Goal: Information Seeking & Learning: Learn about a topic

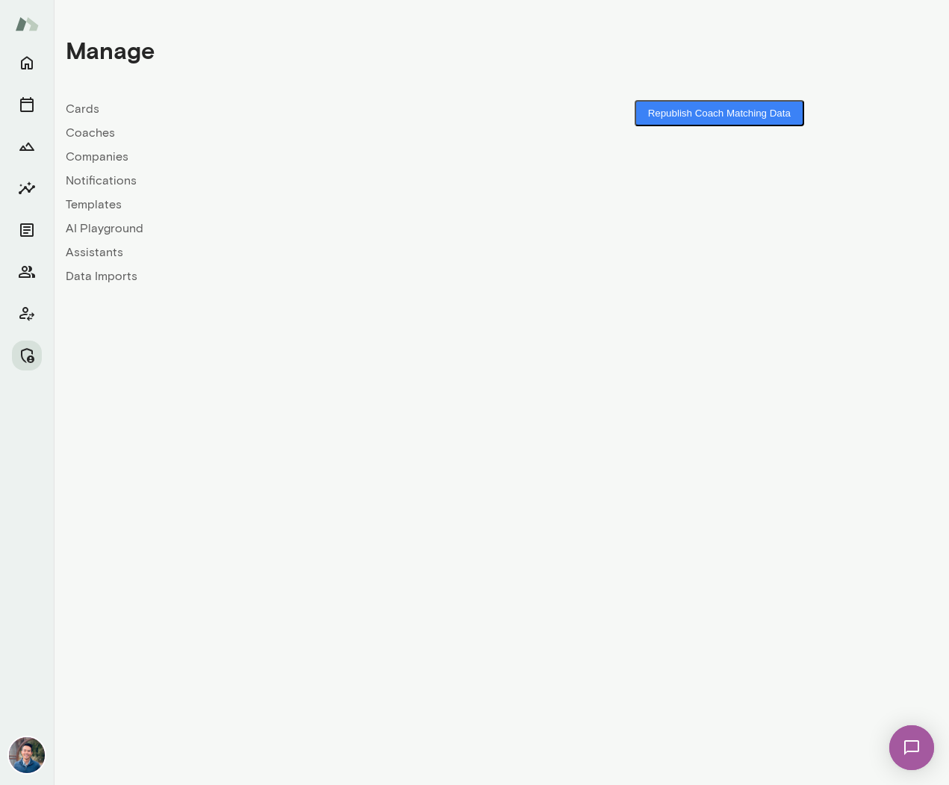
click at [93, 157] on link "Companies" at bounding box center [284, 157] width 436 height 18
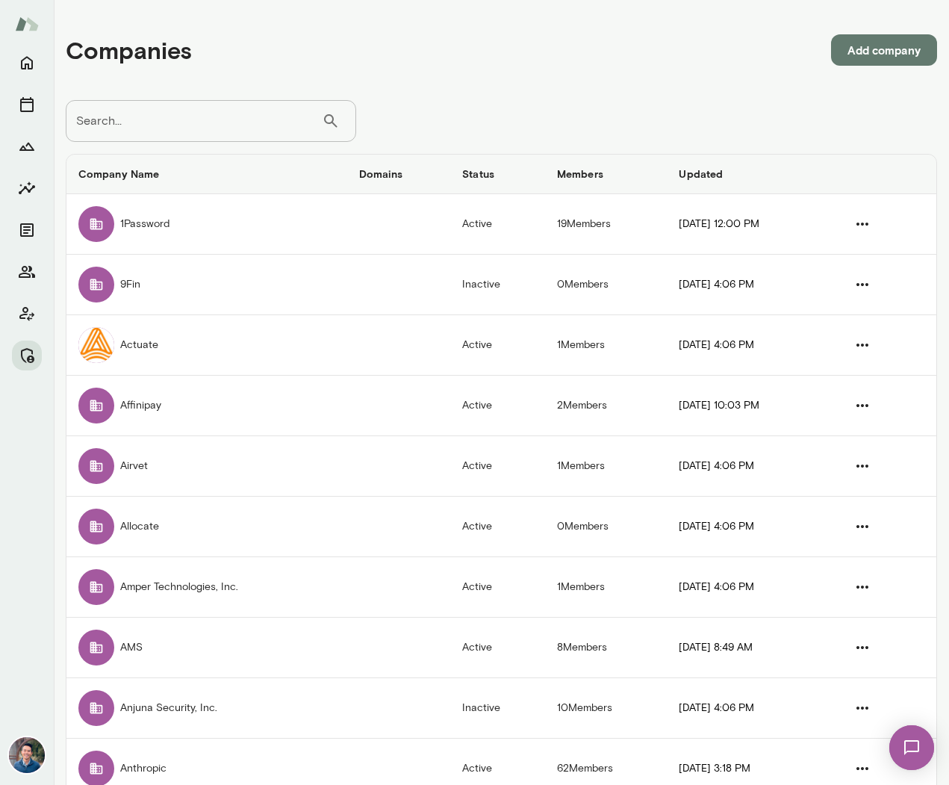
click at [123, 131] on input "Search..." at bounding box center [194, 121] width 256 height 42
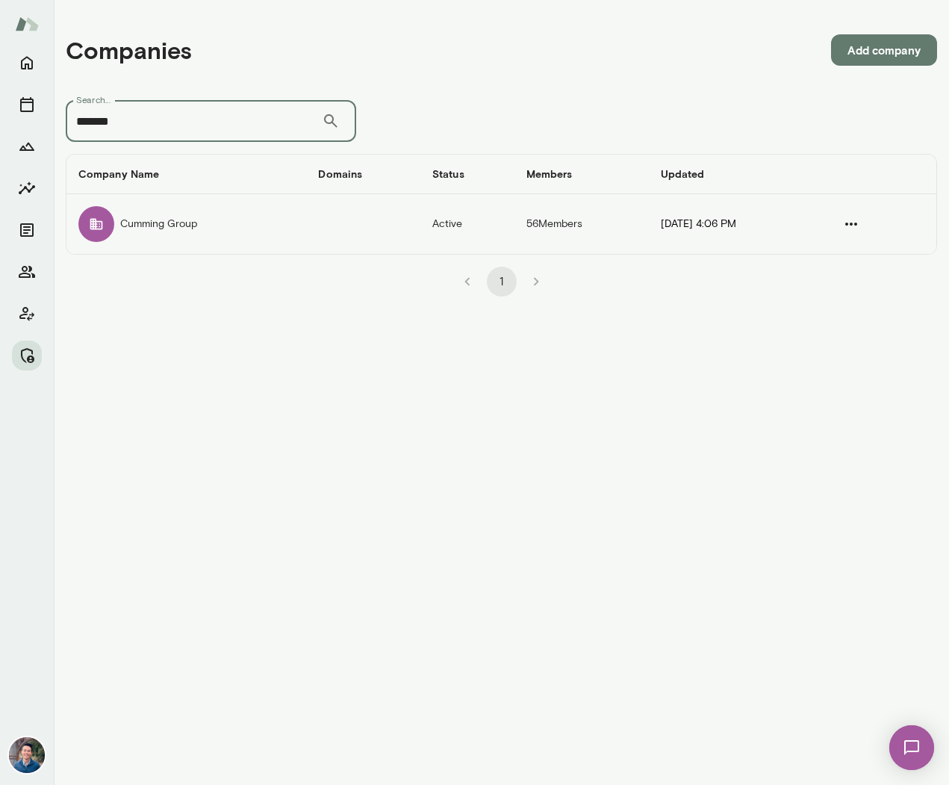
type input "*******"
click at [271, 238] on td "Cumming Group" at bounding box center [186, 224] width 240 height 60
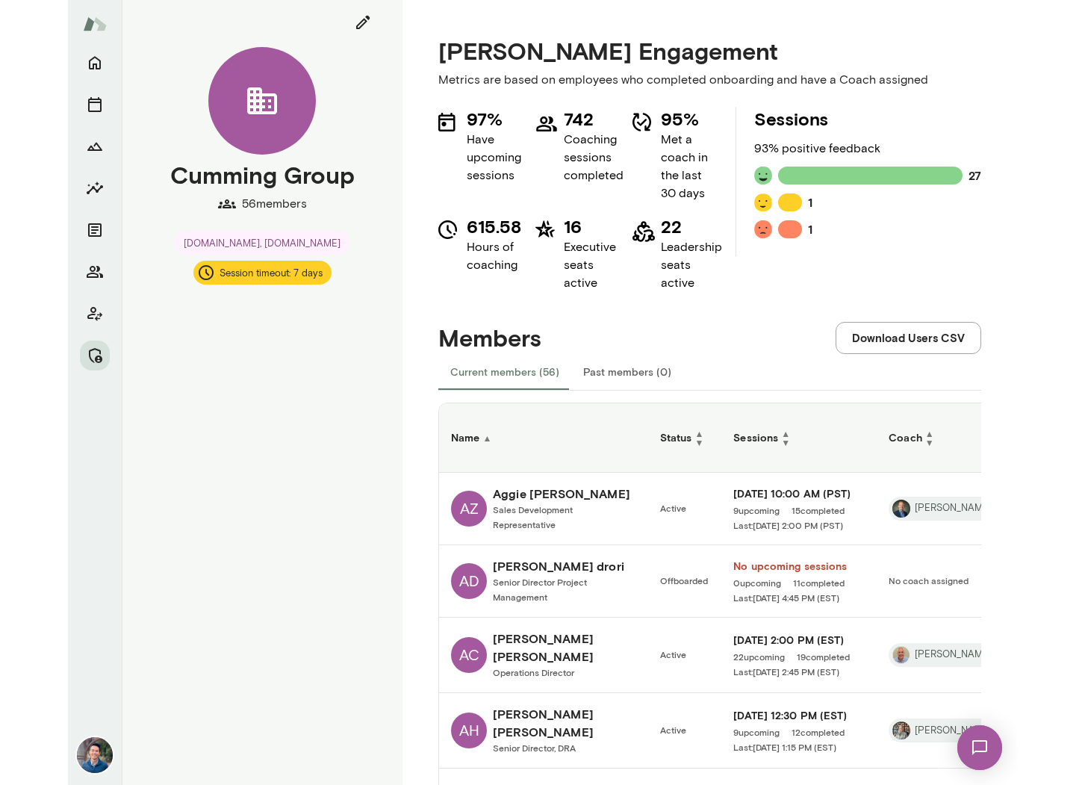
scroll to position [13, 0]
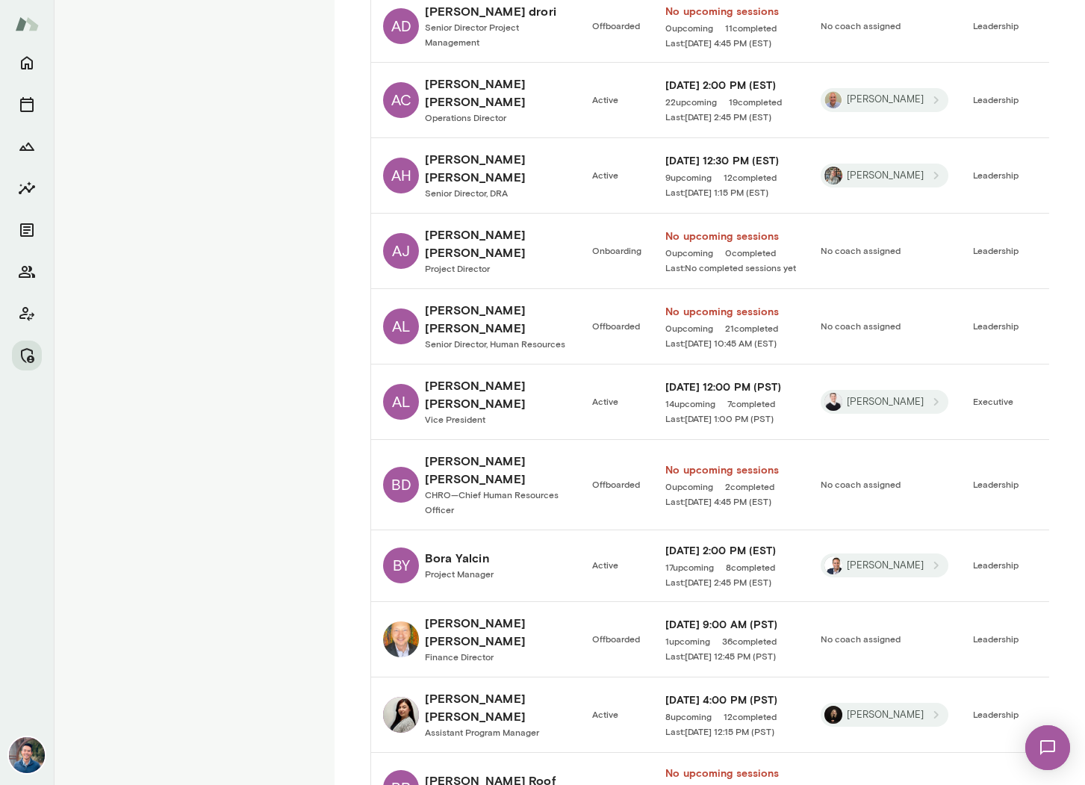
scroll to position [1154, 0]
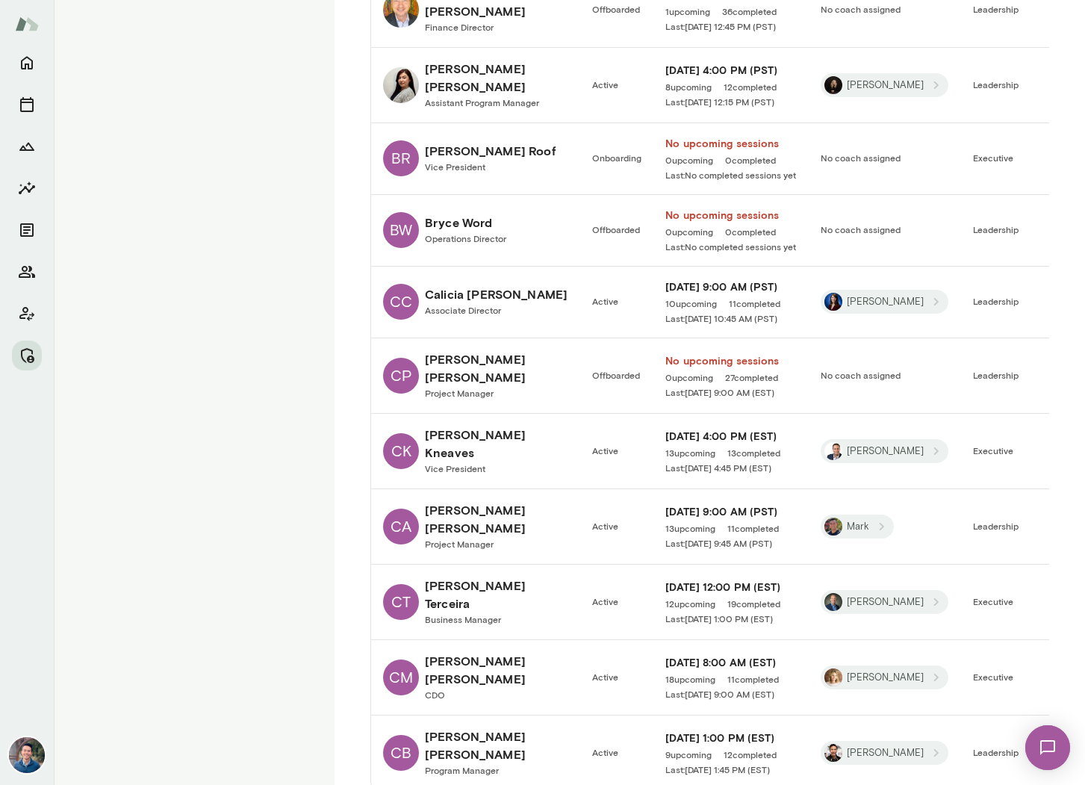
click at [478, 576] on h6 "Chris Terceira" at bounding box center [496, 594] width 143 height 36
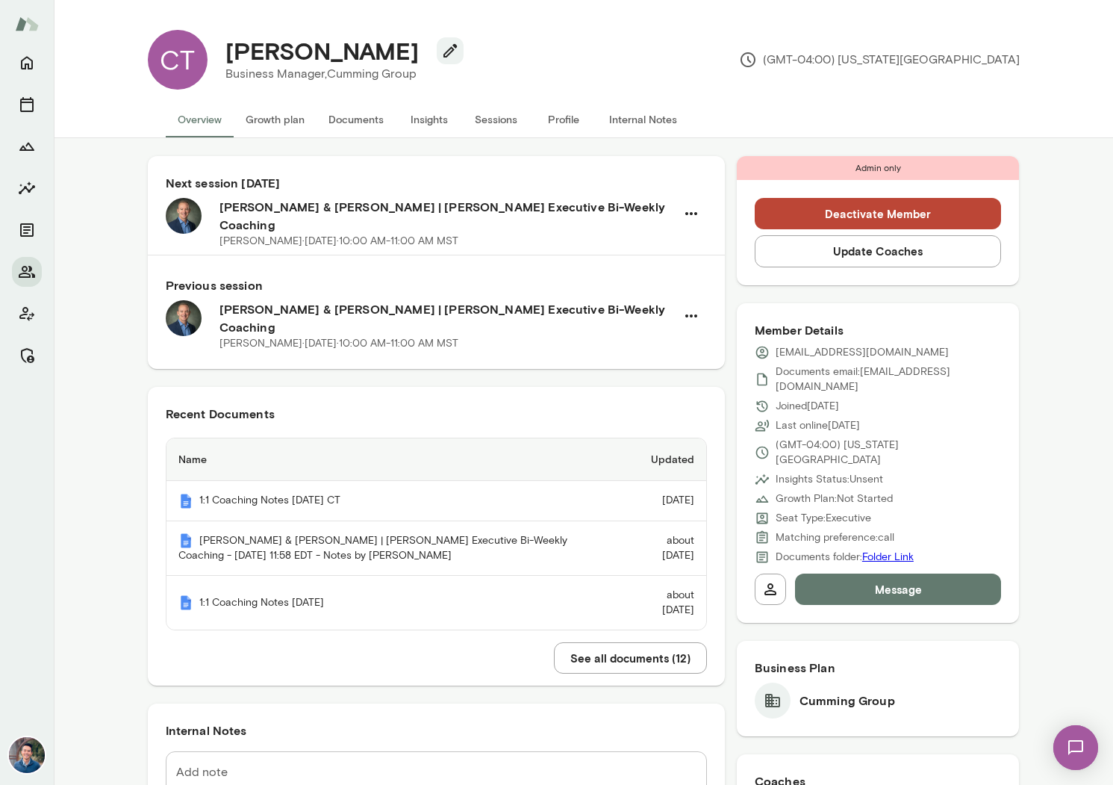
click at [504, 118] on button "Sessions" at bounding box center [496, 120] width 67 height 36
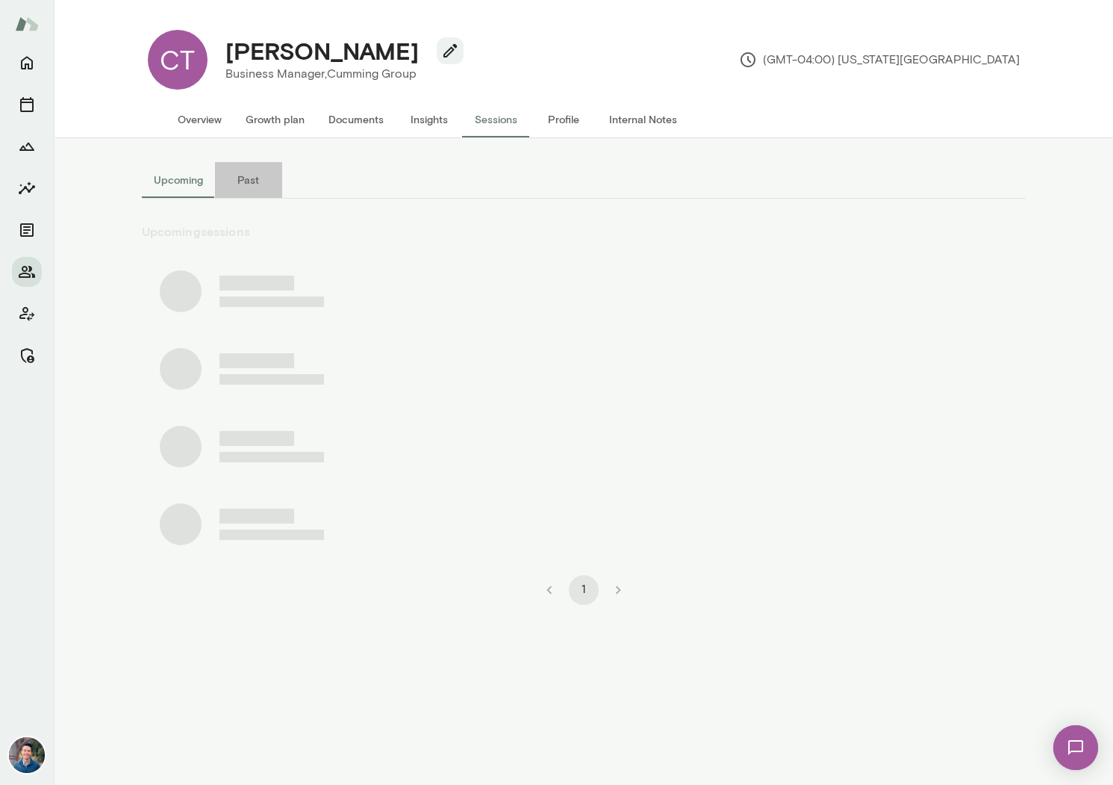
click at [249, 178] on button "Past" at bounding box center [248, 180] width 67 height 36
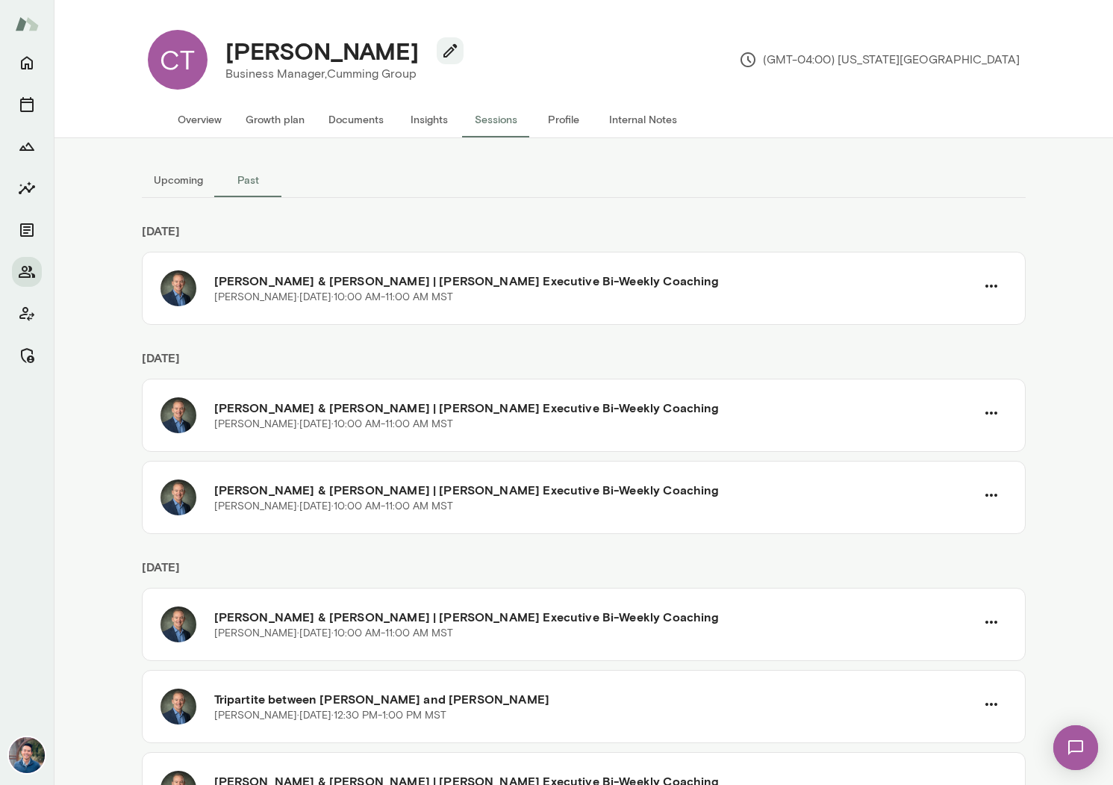
click at [261, 177] on button "Past" at bounding box center [248, 180] width 67 height 36
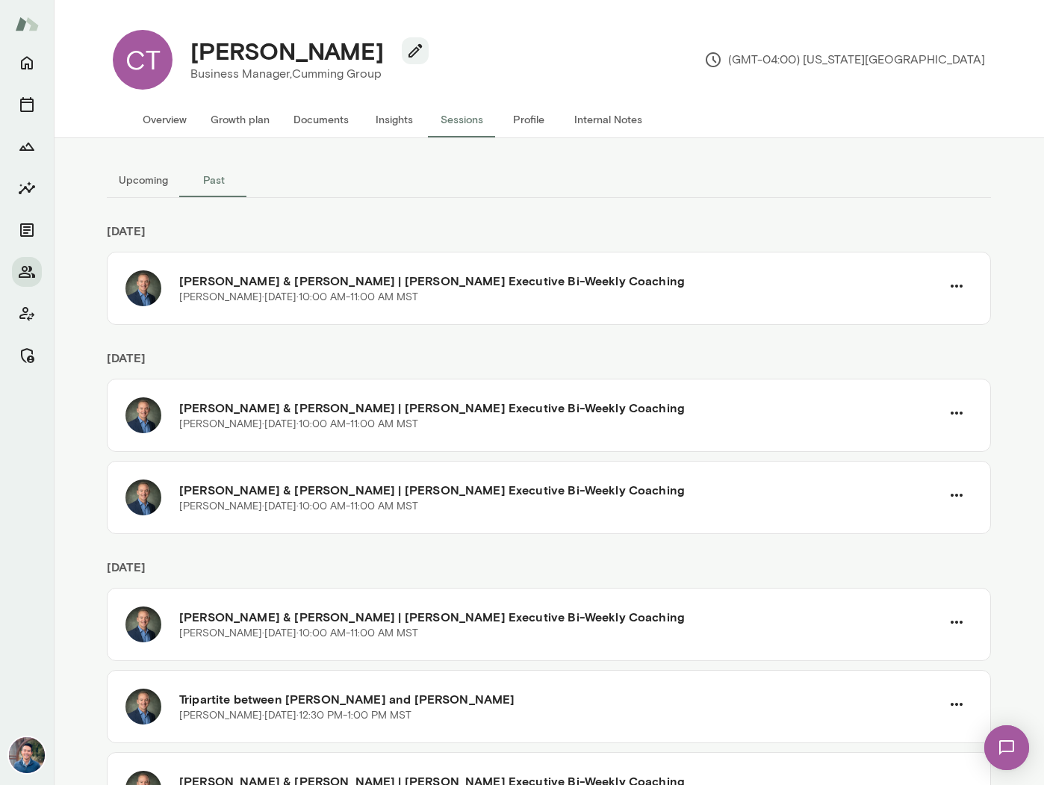
click at [648, 155] on div "Upcoming Past October 2025 Chris Terceira & Michael Alden | Mento Executive Bi-…" at bounding box center [549, 461] width 896 height 647
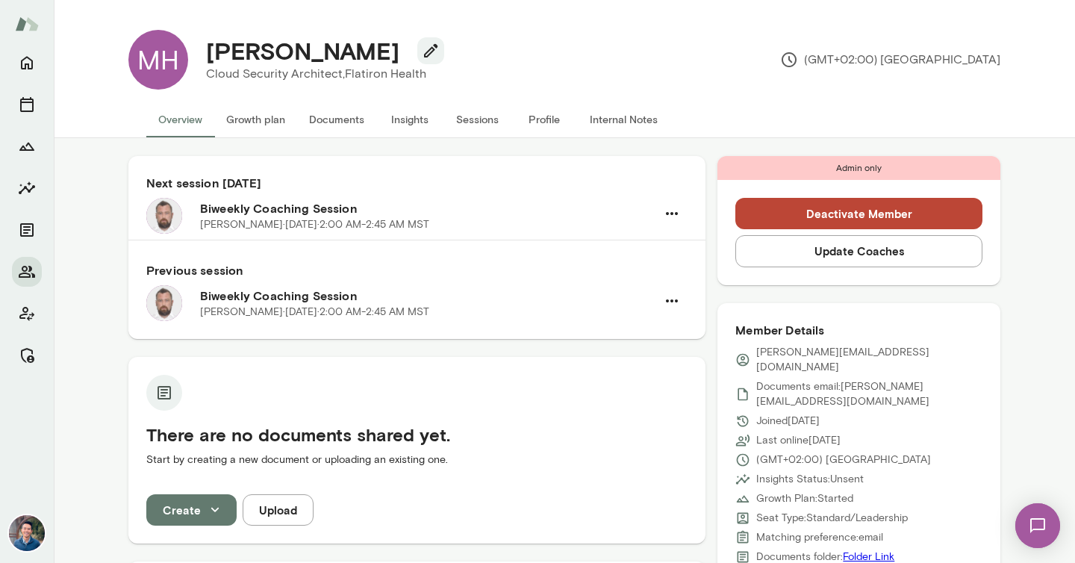
click at [482, 124] on button "Sessions" at bounding box center [477, 120] width 67 height 36
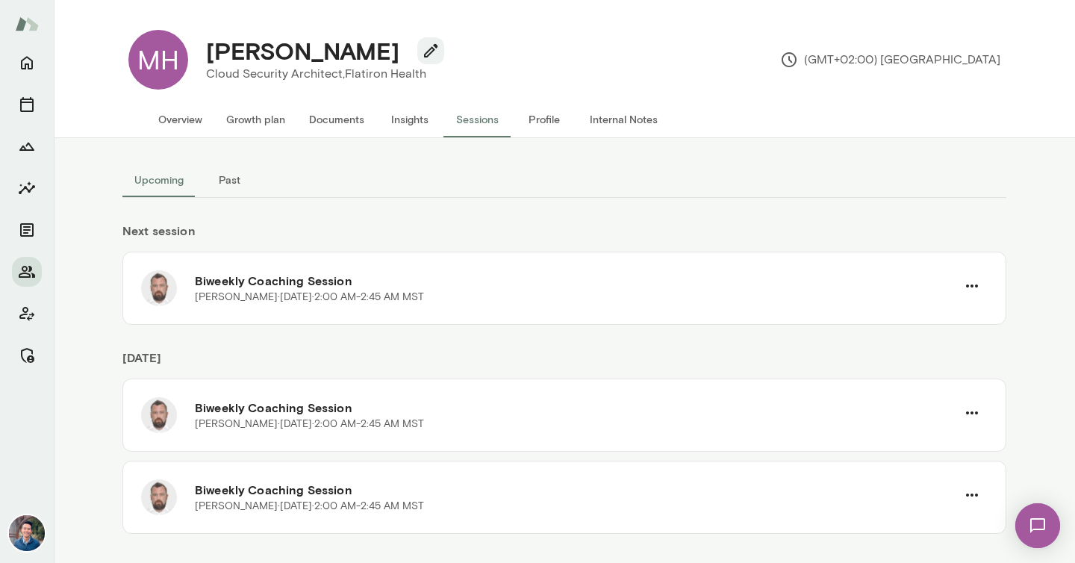
click at [230, 185] on button "Past" at bounding box center [229, 180] width 67 height 36
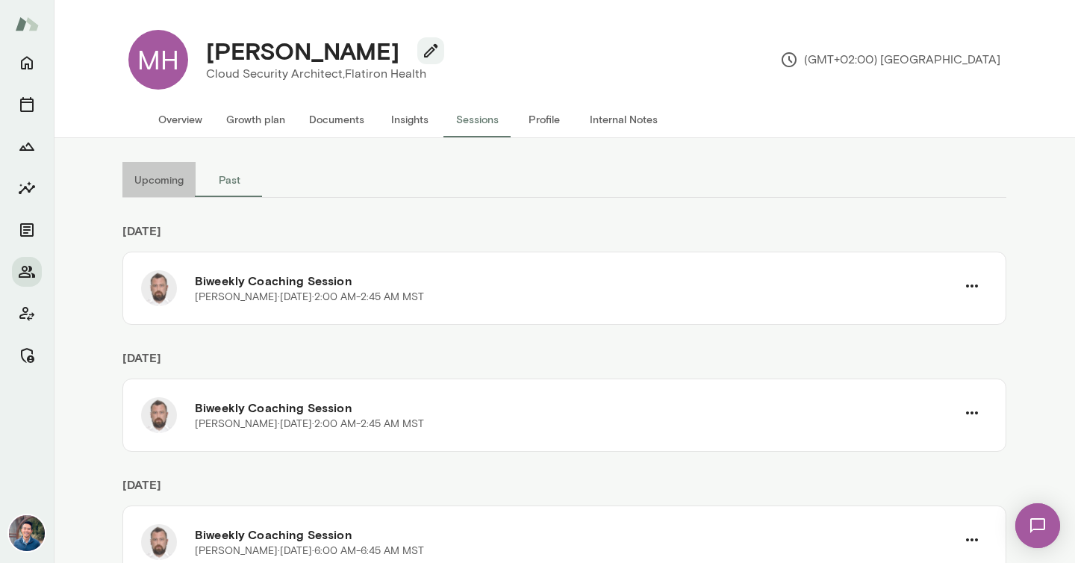
click at [165, 177] on button "Upcoming" at bounding box center [158, 180] width 73 height 36
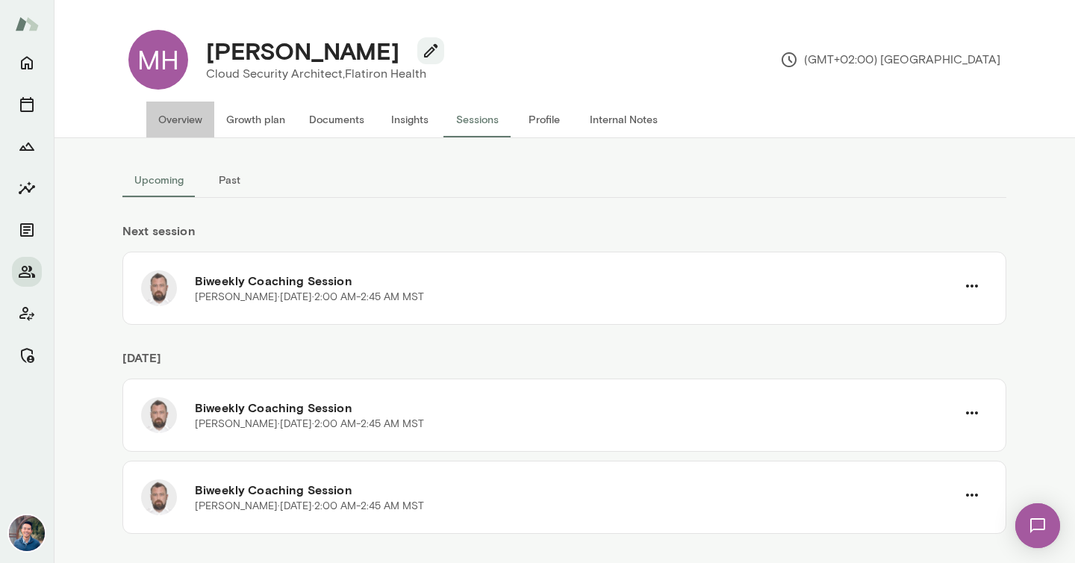
click at [181, 113] on button "Overview" at bounding box center [180, 120] width 68 height 36
click at [25, 56] on icon "Home" at bounding box center [27, 63] width 18 height 18
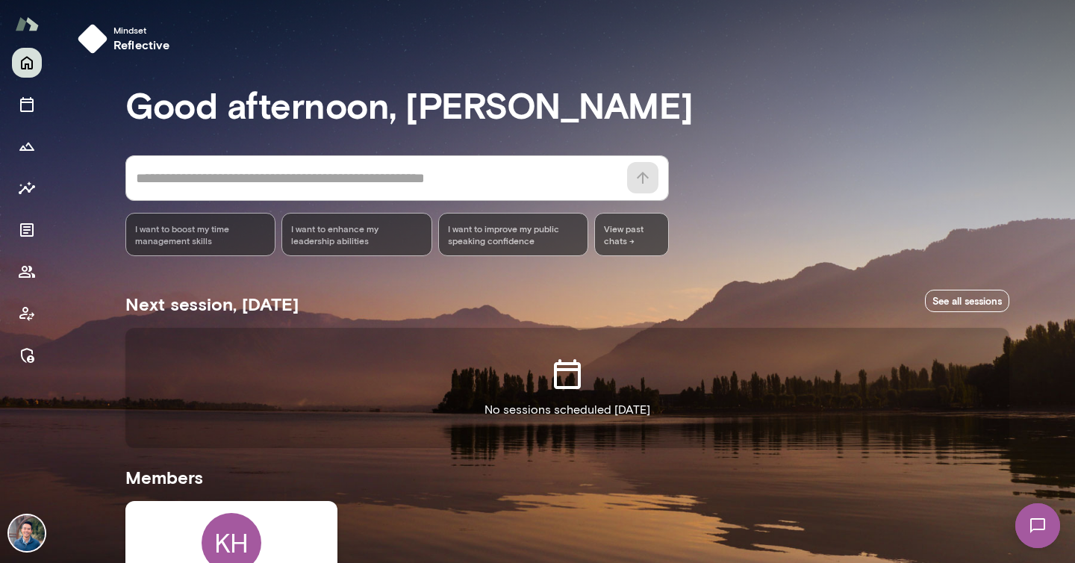
click at [799, 205] on div "* ​ ​ I want to boost my time management skills I want to enhance my leadership…" at bounding box center [567, 205] width 884 height 101
click at [25, 263] on icon "Members" at bounding box center [27, 272] width 18 height 18
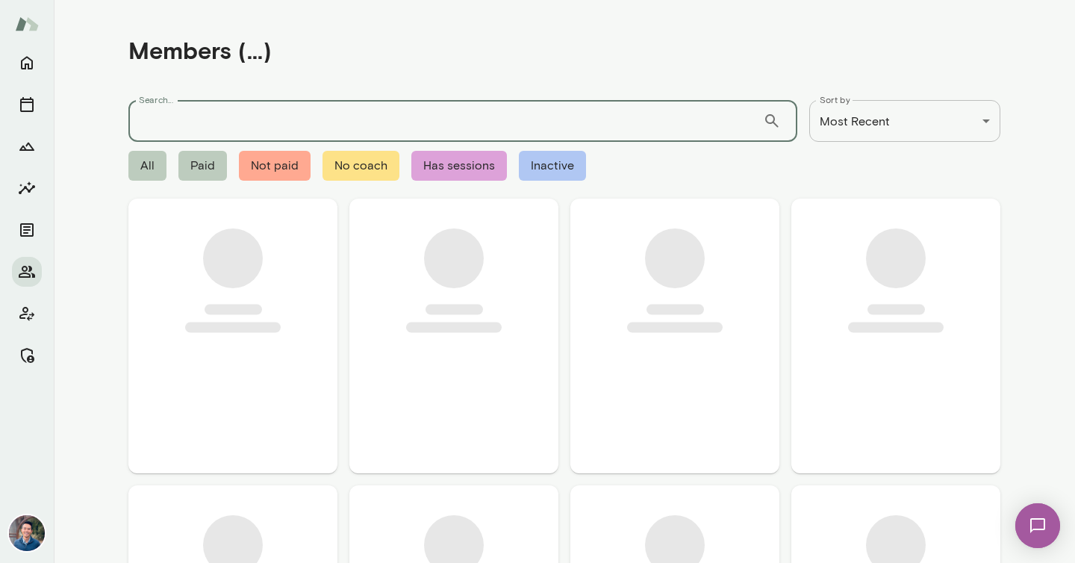
click at [227, 102] on input "Search..." at bounding box center [445, 121] width 635 height 42
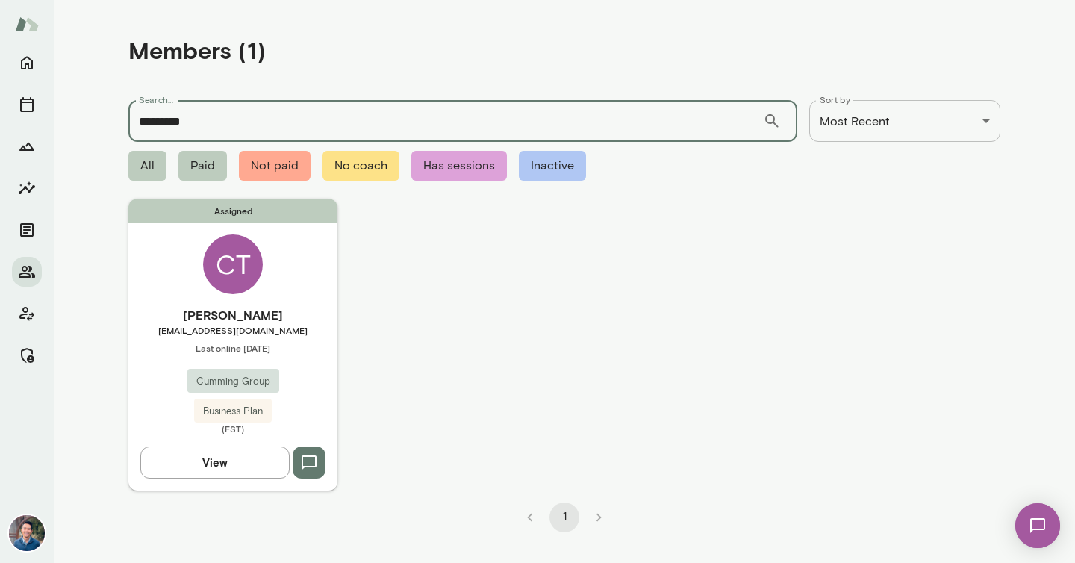
type input "*********"
click at [333, 321] on h6 "Chris Terceira" at bounding box center [232, 315] width 209 height 18
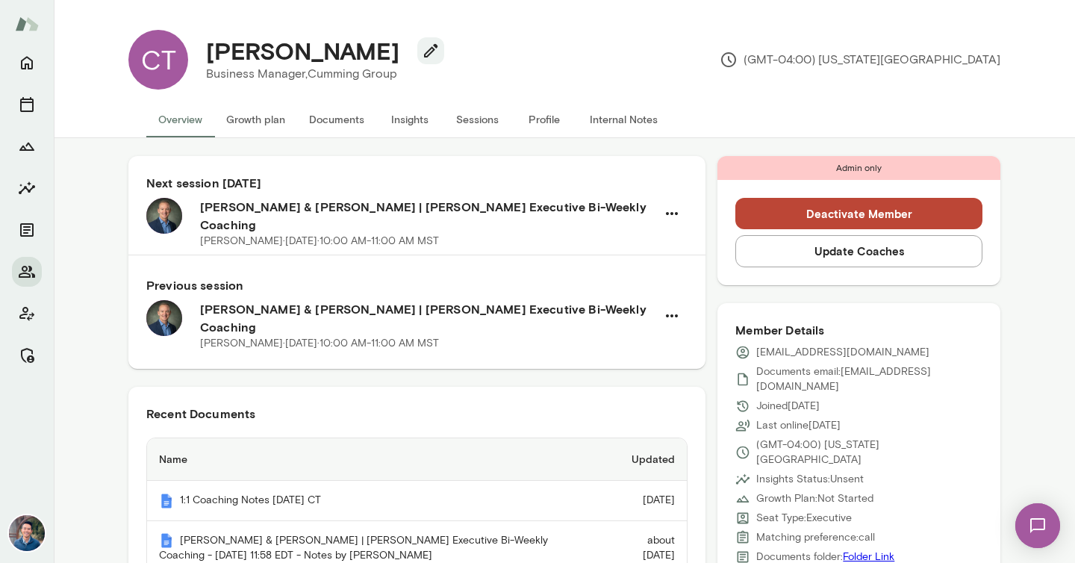
click at [543, 122] on button "Profile" at bounding box center [544, 120] width 67 height 36
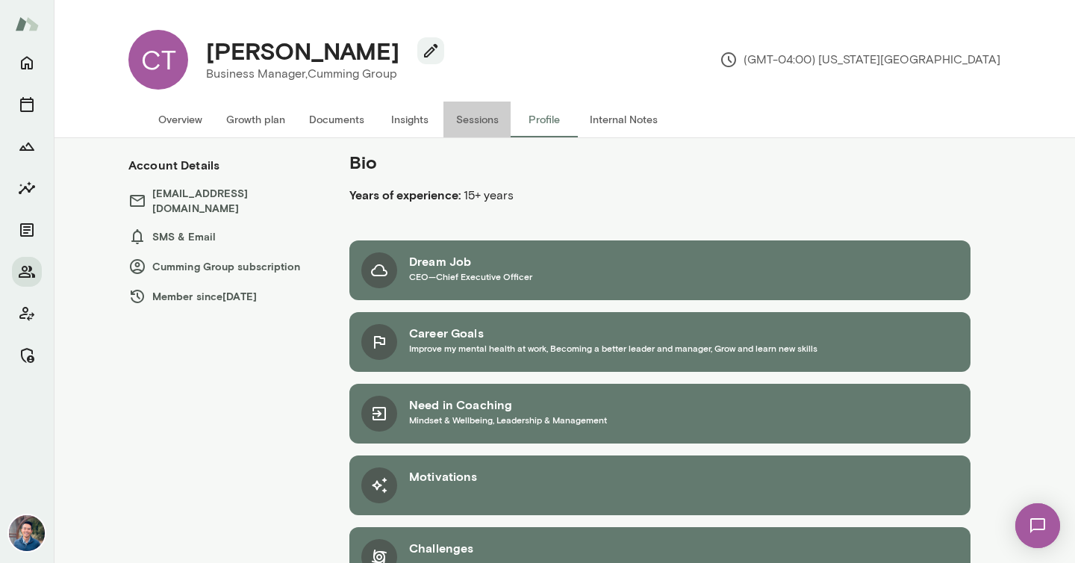
click at [470, 123] on button "Sessions" at bounding box center [477, 120] width 67 height 36
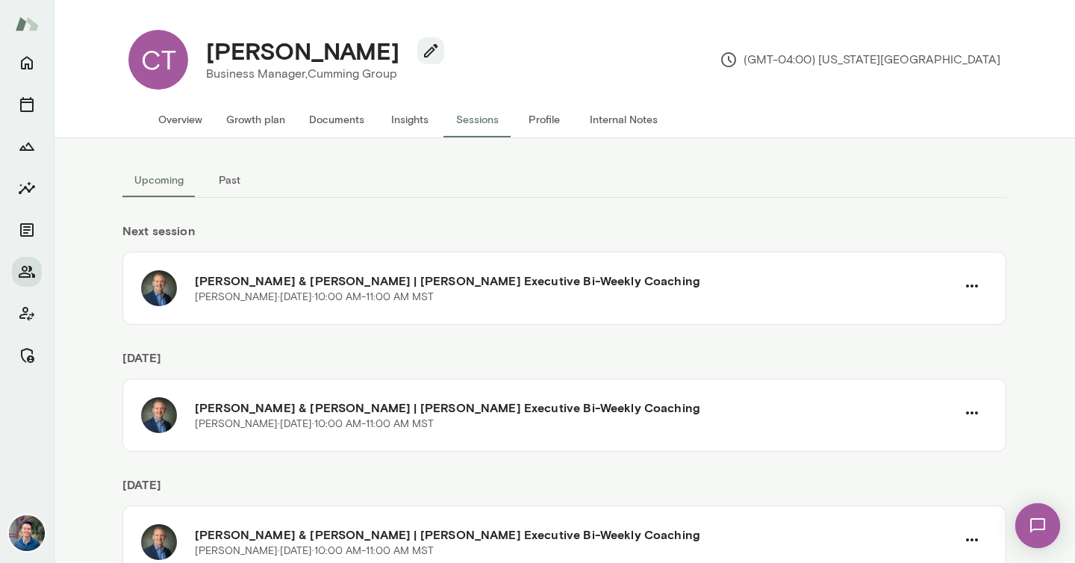
click at [223, 187] on button "Past" at bounding box center [229, 180] width 67 height 36
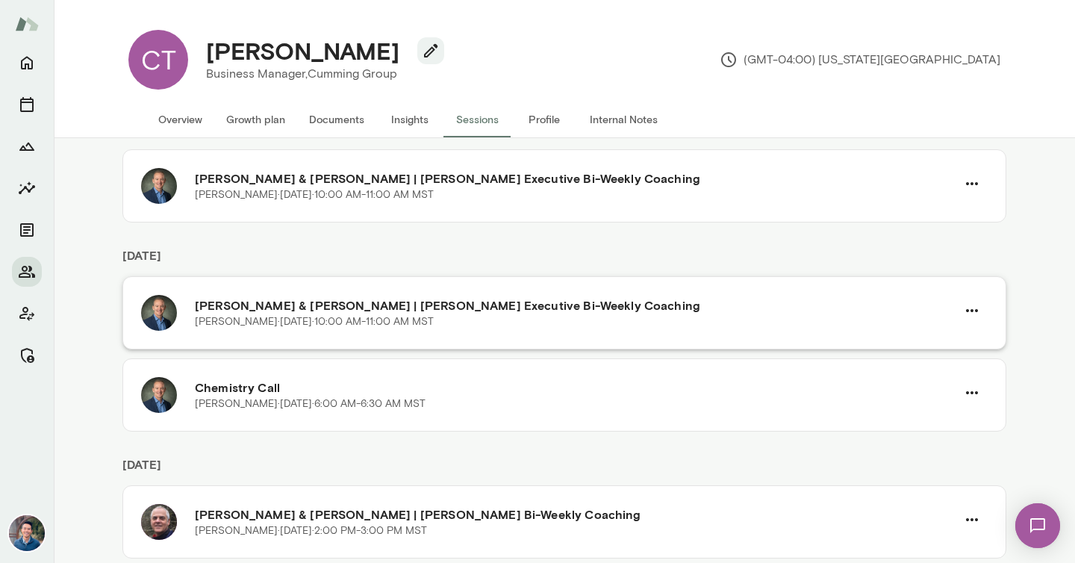
scroll to position [782, 0]
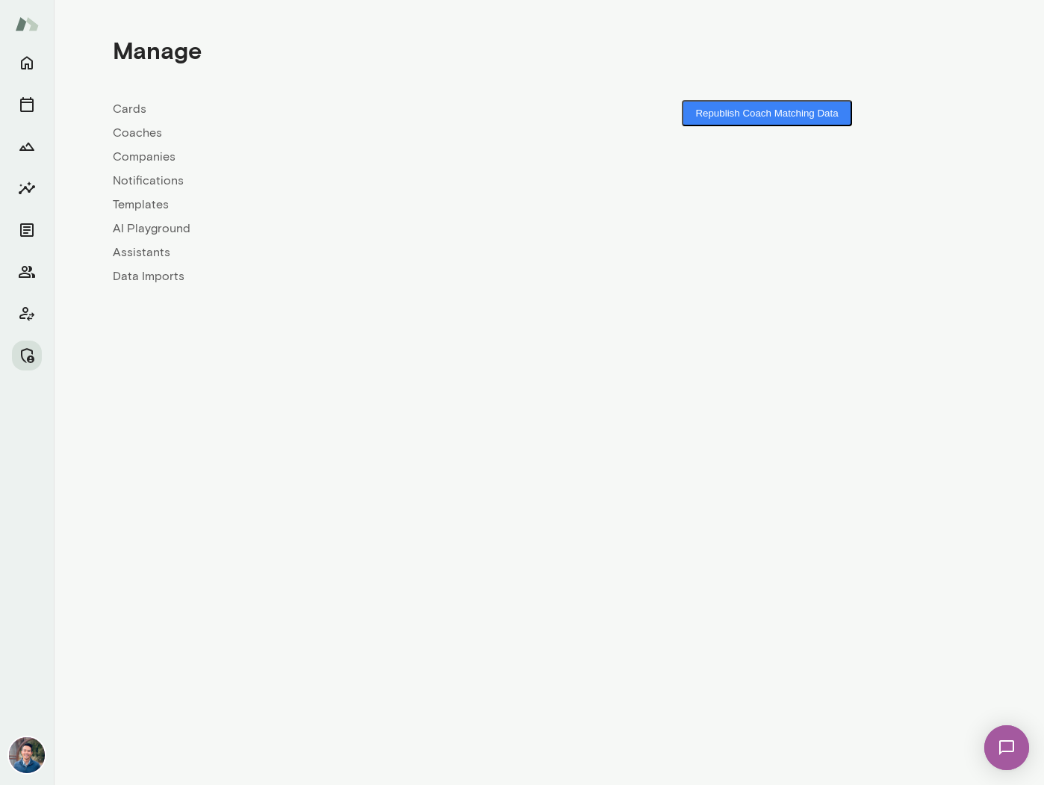
click at [140, 133] on link "Coaches" at bounding box center [331, 133] width 436 height 18
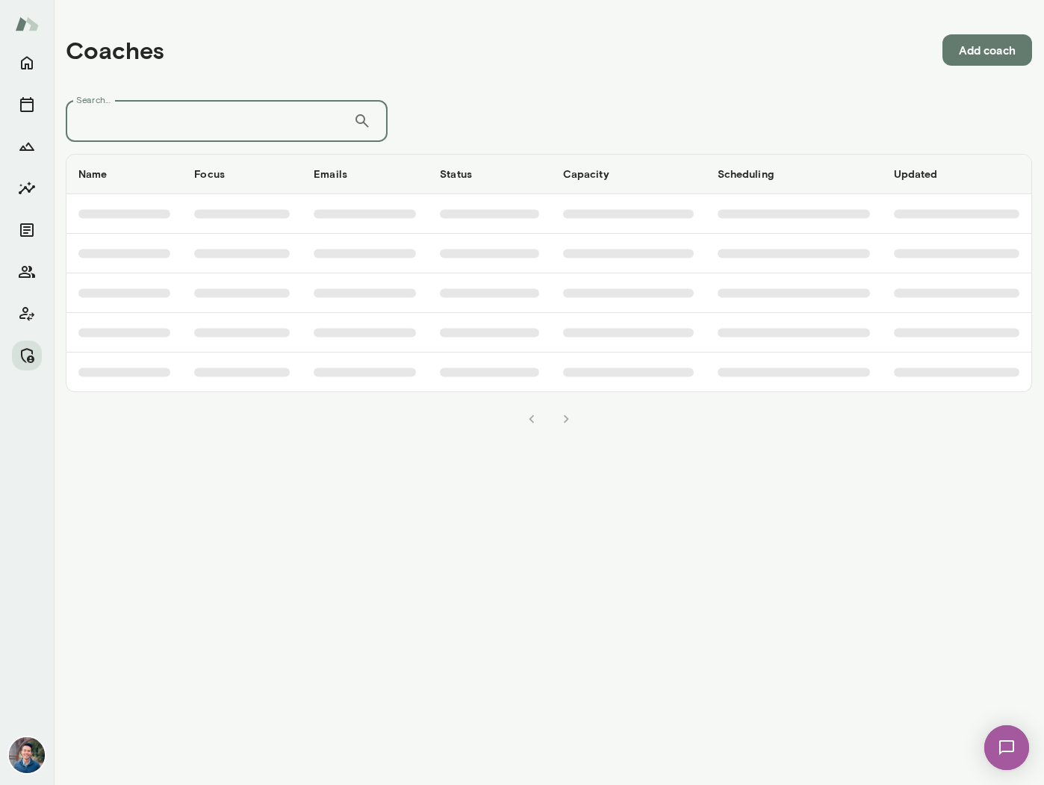
click at [144, 130] on input "Search..." at bounding box center [209, 121] width 287 height 42
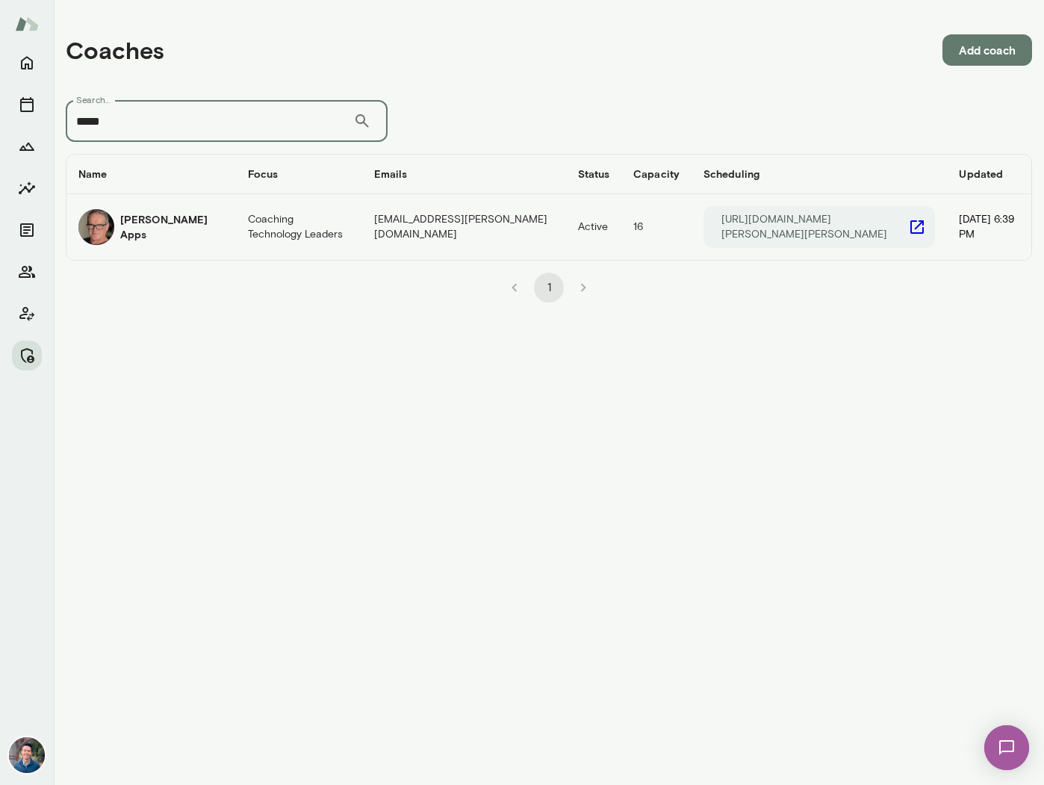
type input "*****"
click at [175, 223] on h6 "Geoff Apps" at bounding box center [172, 227] width 104 height 30
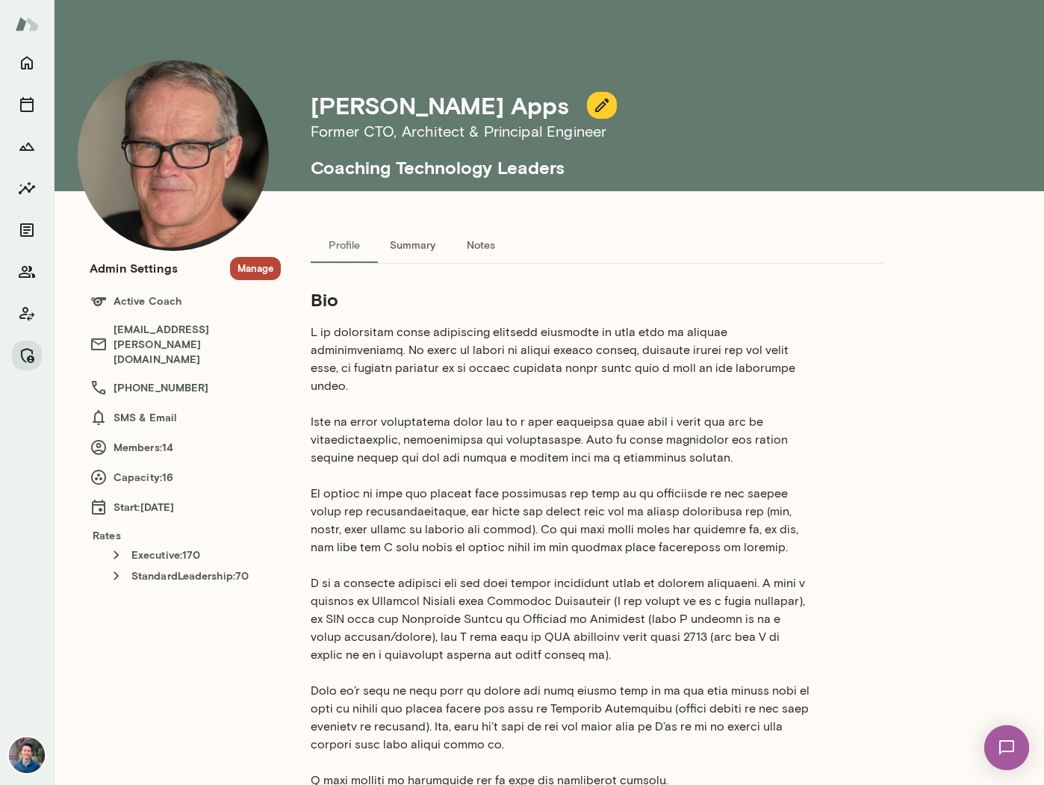
click at [253, 263] on button "Manage" at bounding box center [255, 268] width 51 height 23
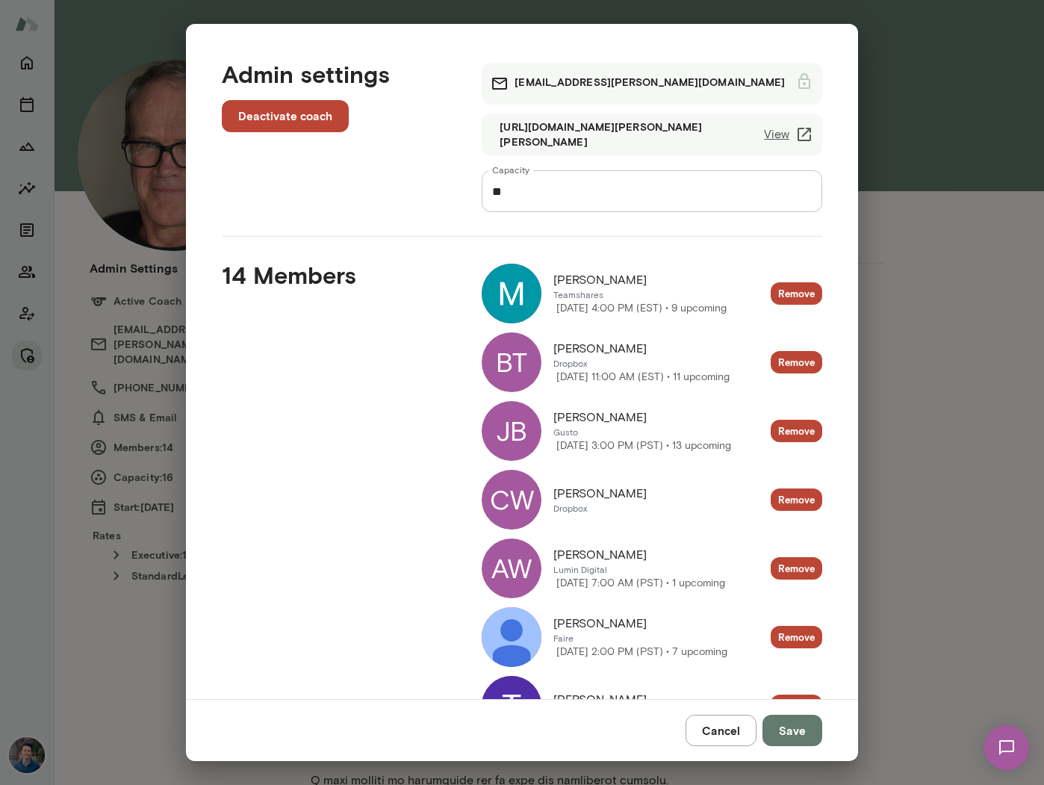
click at [793, 129] on link "View" at bounding box center [788, 134] width 49 height 18
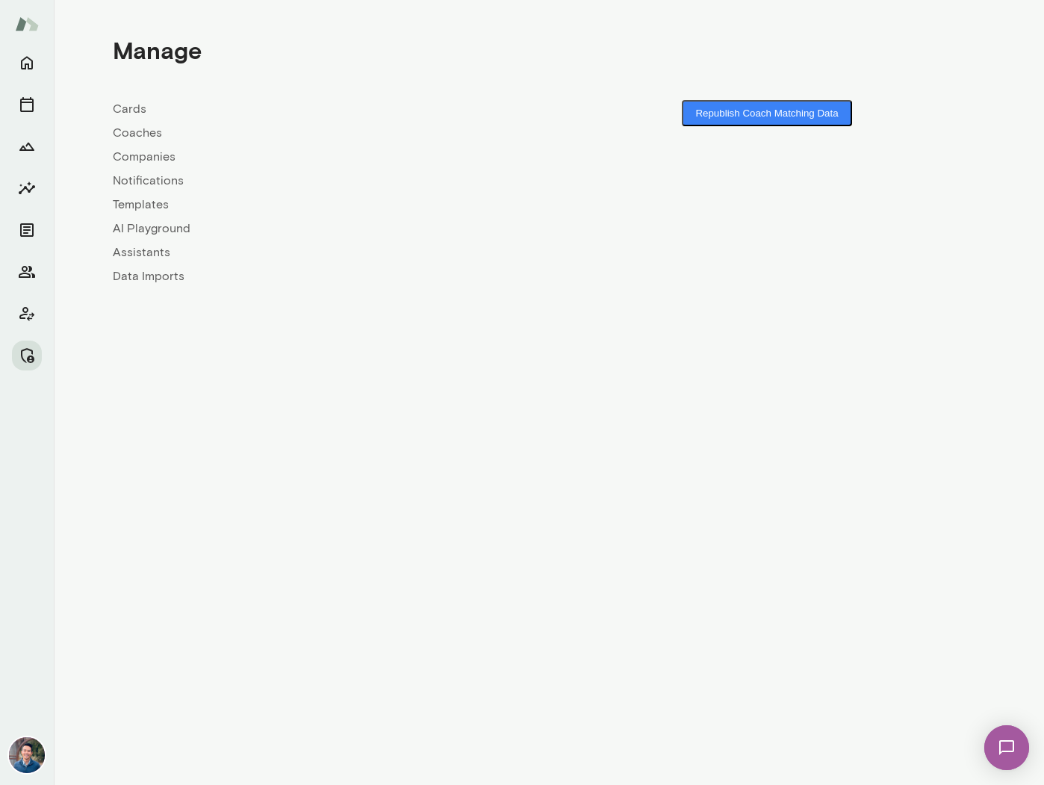
click at [144, 154] on link "Companies" at bounding box center [331, 157] width 436 height 18
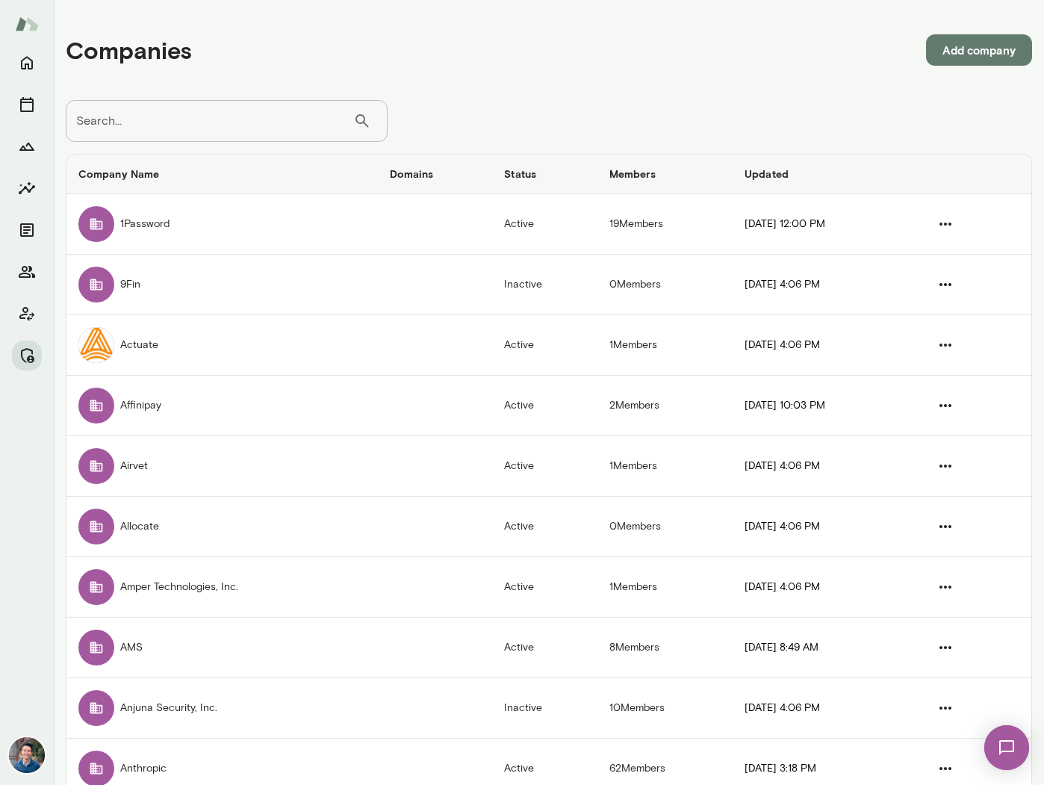
drag, startPoint x: 33, startPoint y: 267, endPoint x: 88, endPoint y: 224, distance: 69.7
click at [32, 267] on icon "Members" at bounding box center [27, 272] width 18 height 18
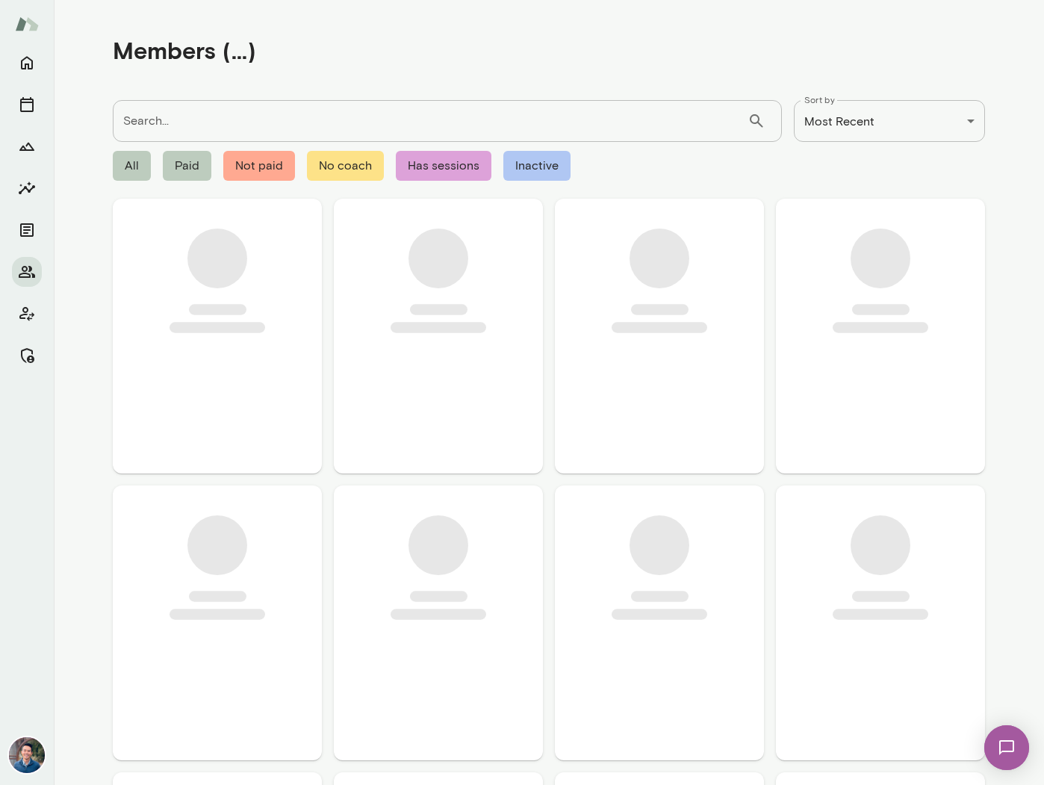
click at [191, 117] on input "Search..." at bounding box center [430, 121] width 635 height 42
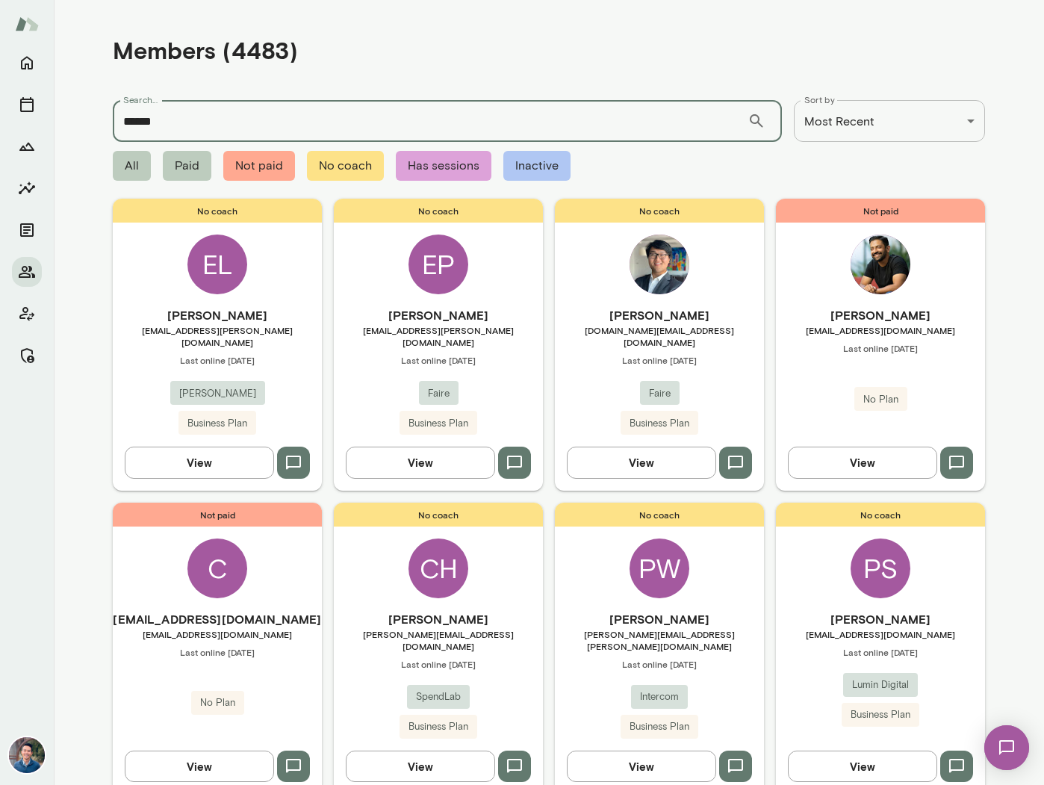
type input "*****"
click at [415, 74] on div "Members (4483)" at bounding box center [549, 50] width 872 height 76
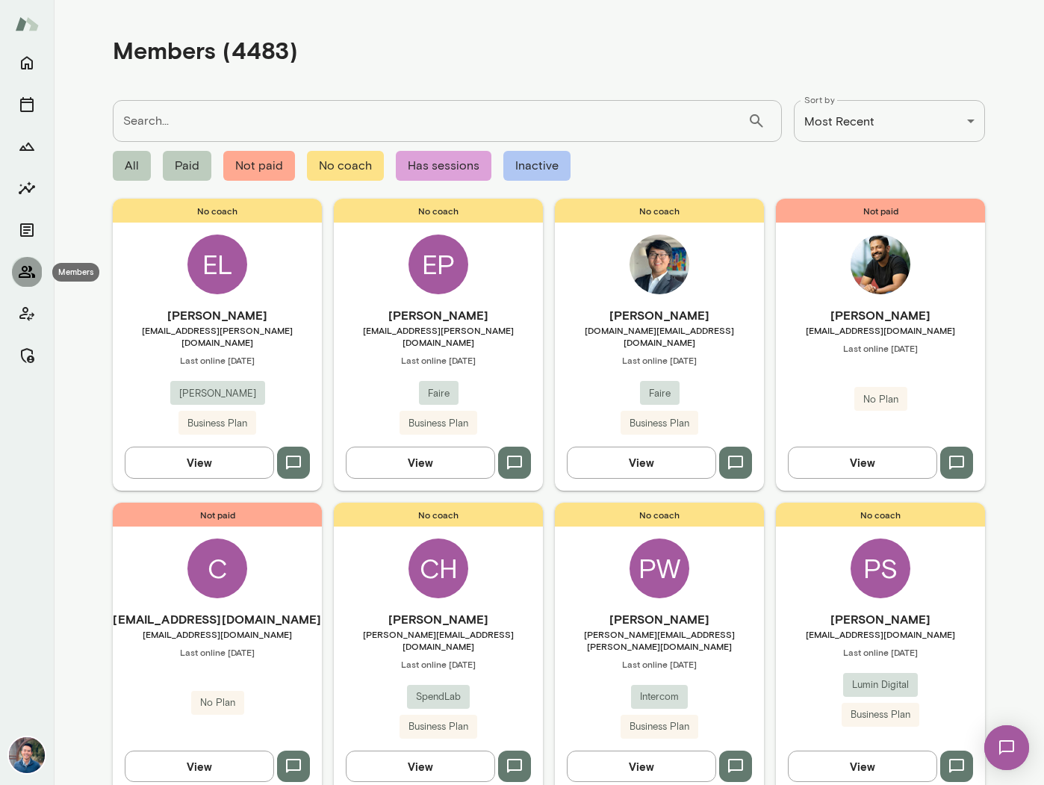
click at [28, 271] on icon "Members" at bounding box center [27, 272] width 18 height 18
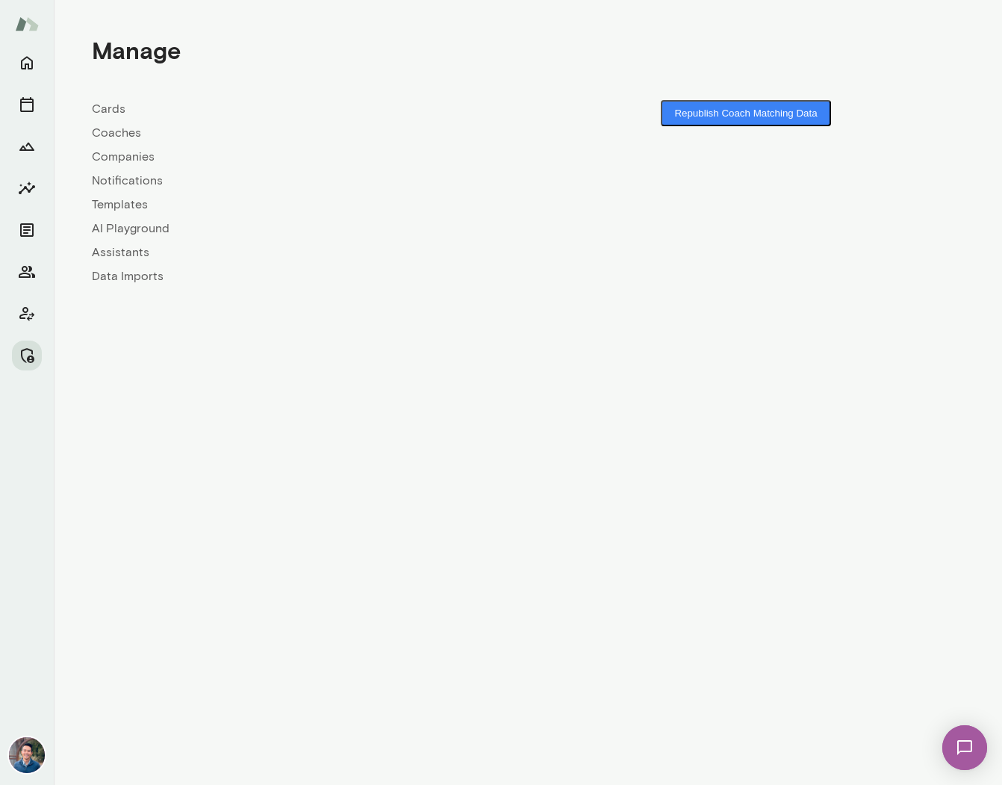
click at [118, 158] on link "Companies" at bounding box center [310, 157] width 436 height 18
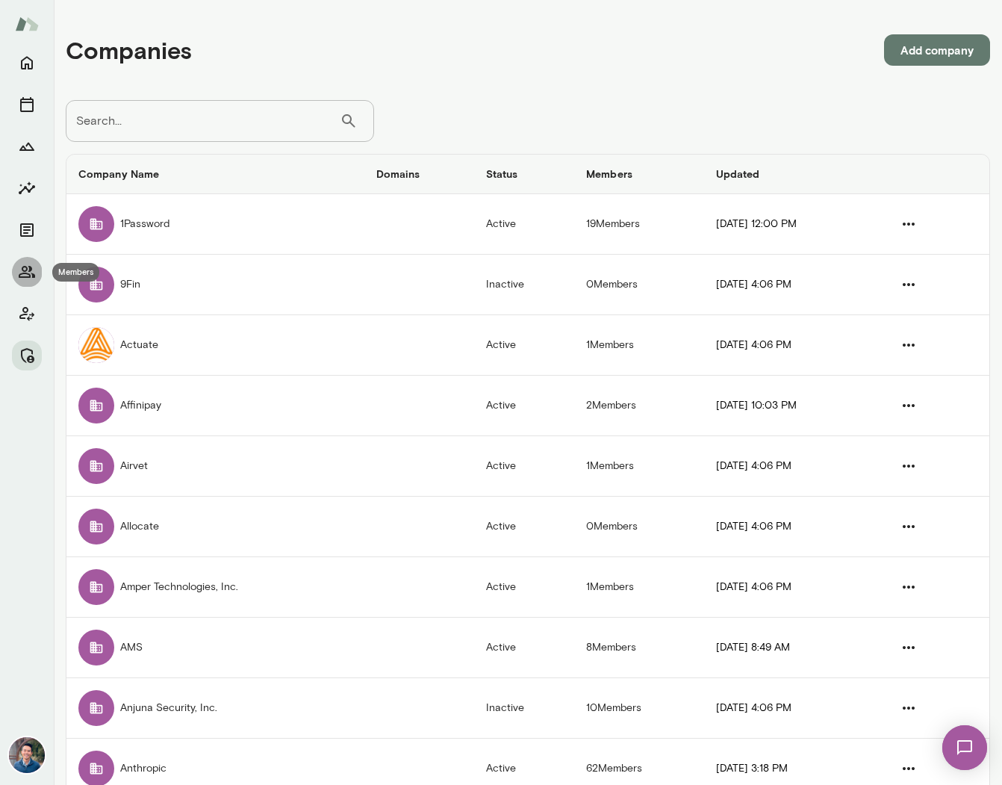
drag, startPoint x: 31, startPoint y: 264, endPoint x: 63, endPoint y: 233, distance: 44.3
click at [31, 264] on icon "Members" at bounding box center [27, 272] width 18 height 18
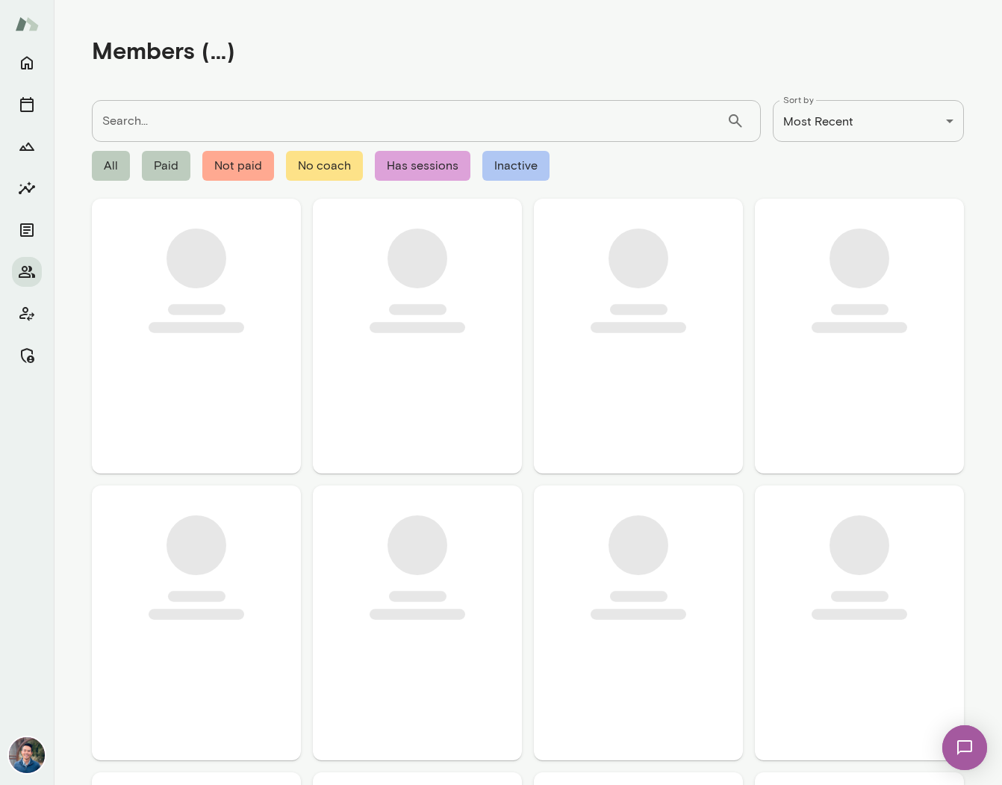
click at [132, 128] on input "Search..." at bounding box center [409, 121] width 635 height 42
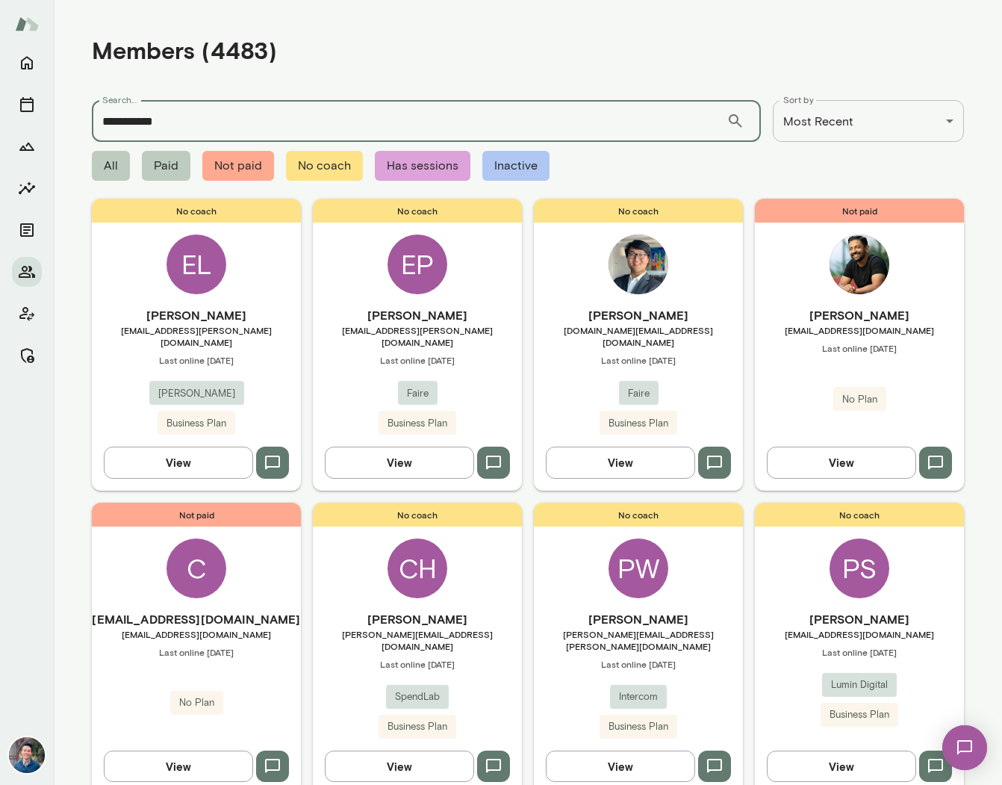
type input "**********"
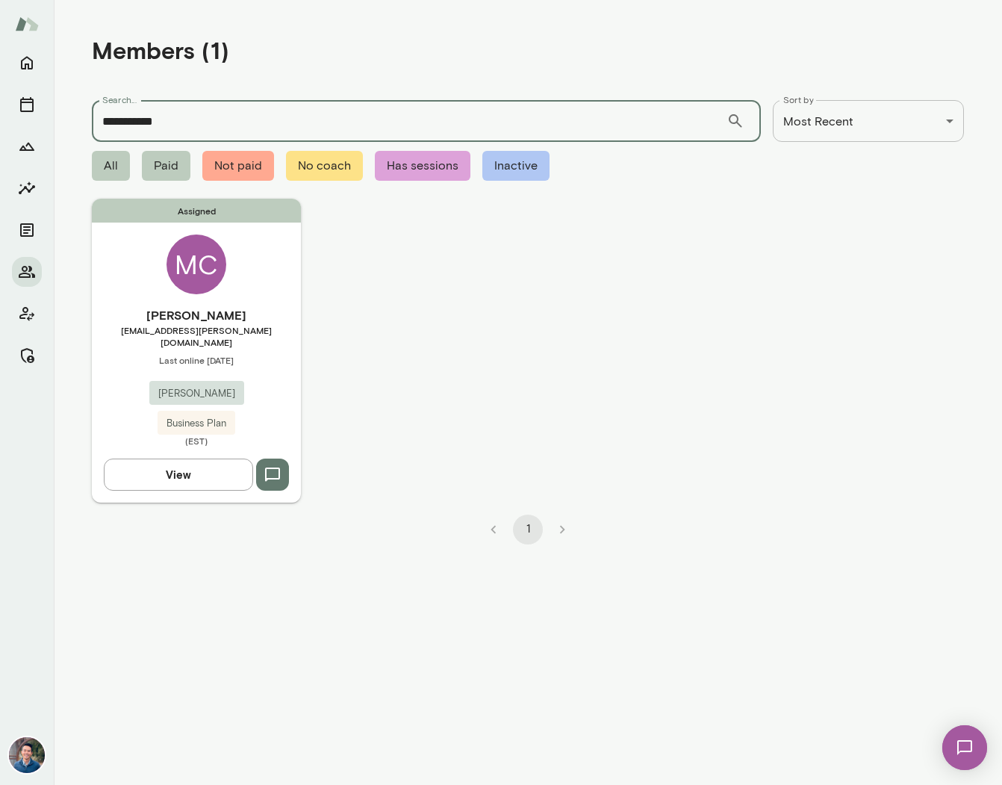
drag, startPoint x: 260, startPoint y: 284, endPoint x: 289, endPoint y: 275, distance: 30.7
click at [260, 284] on div "Assigned MC Michael Cho mcho@krafton.com Last online October 6 KRAFTON Business…" at bounding box center [196, 350] width 209 height 303
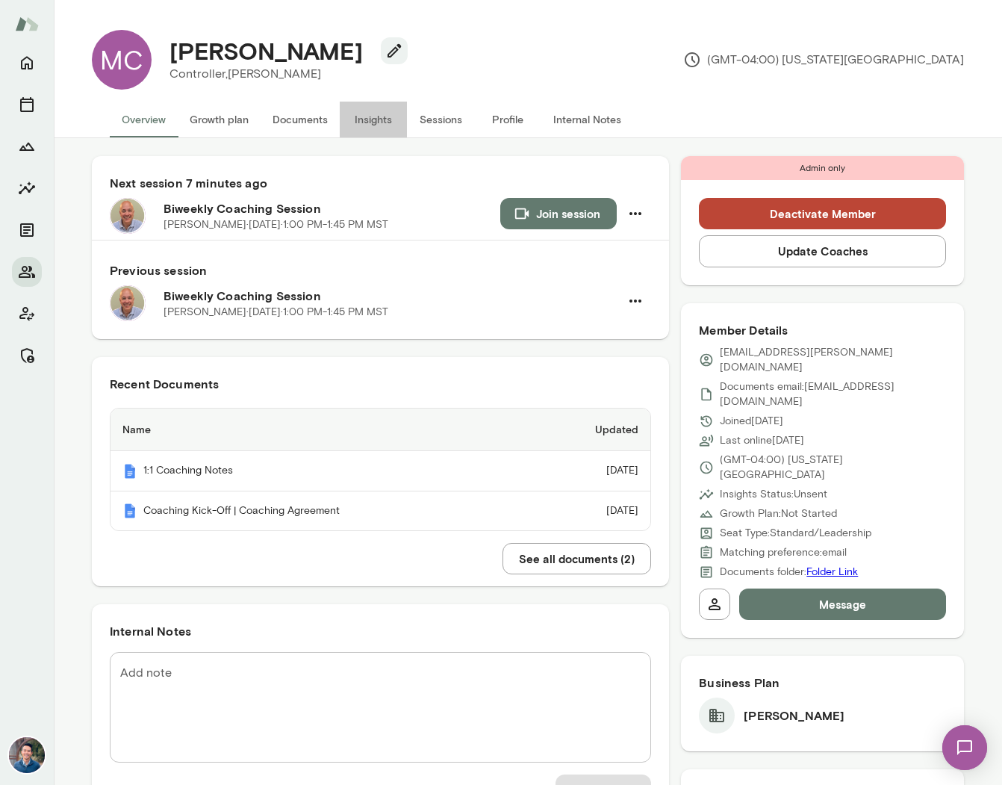
click at [375, 125] on button "Insights" at bounding box center [373, 120] width 67 height 36
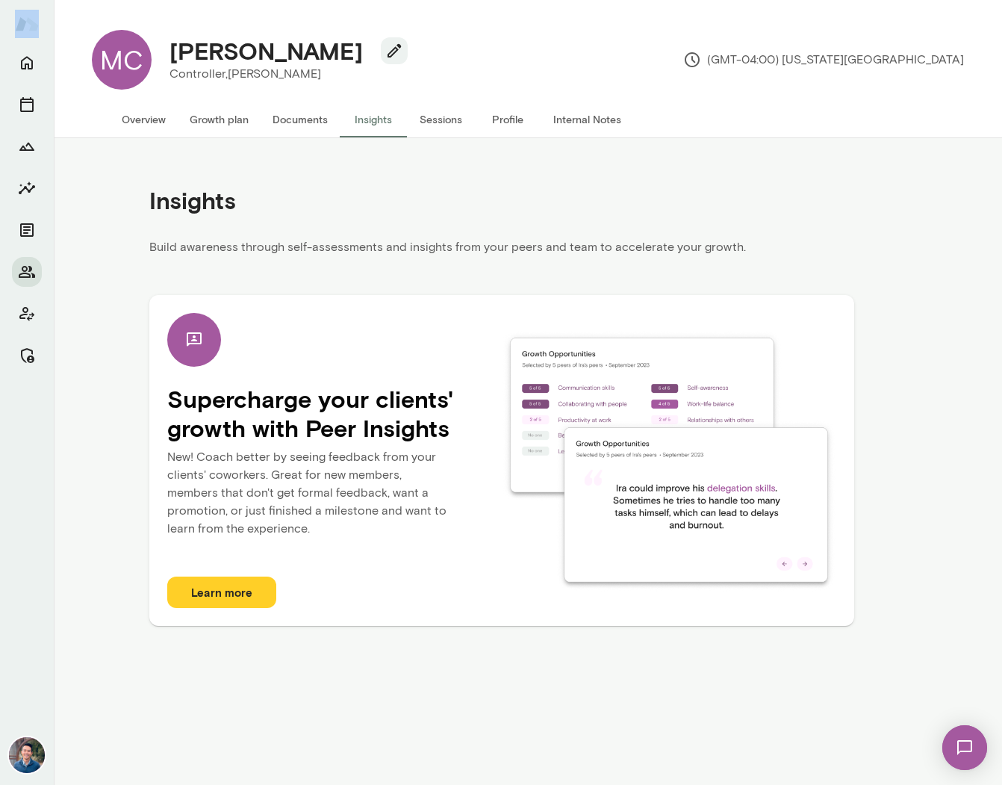
drag, startPoint x: 2, startPoint y: 544, endPoint x: -232, endPoint y: 544, distance: 234.5
click at [0, 0] on html "MC Michael Cho Controller, KRAFTON (GMT-04:00) New York City Overview Growth pl…" at bounding box center [501, 0] width 1002 height 0
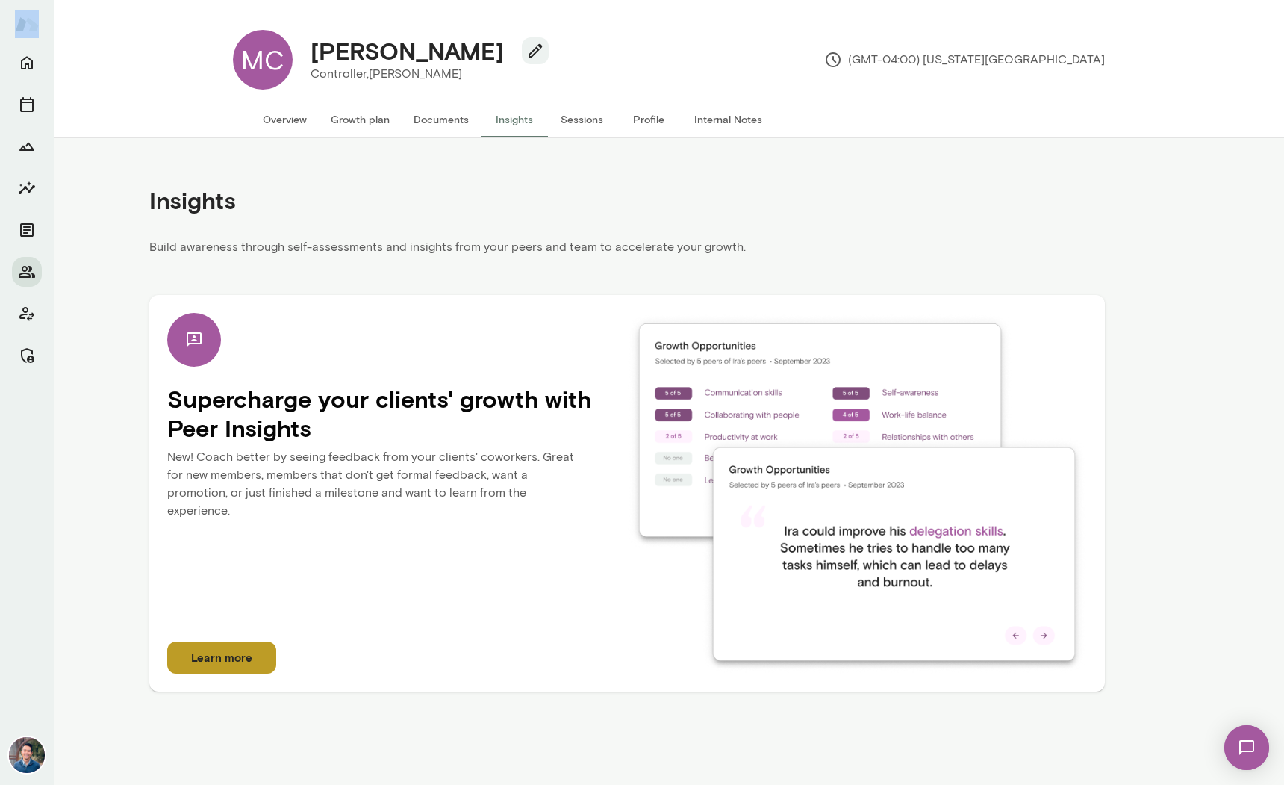
click at [264, 663] on button "Learn more" at bounding box center [221, 656] width 109 height 31
click at [483, 242] on p "Build awareness through self-assessments and insights from your peers and team …" at bounding box center [627, 251] width 956 height 27
click at [21, 279] on icon "Members" at bounding box center [27, 272] width 18 height 18
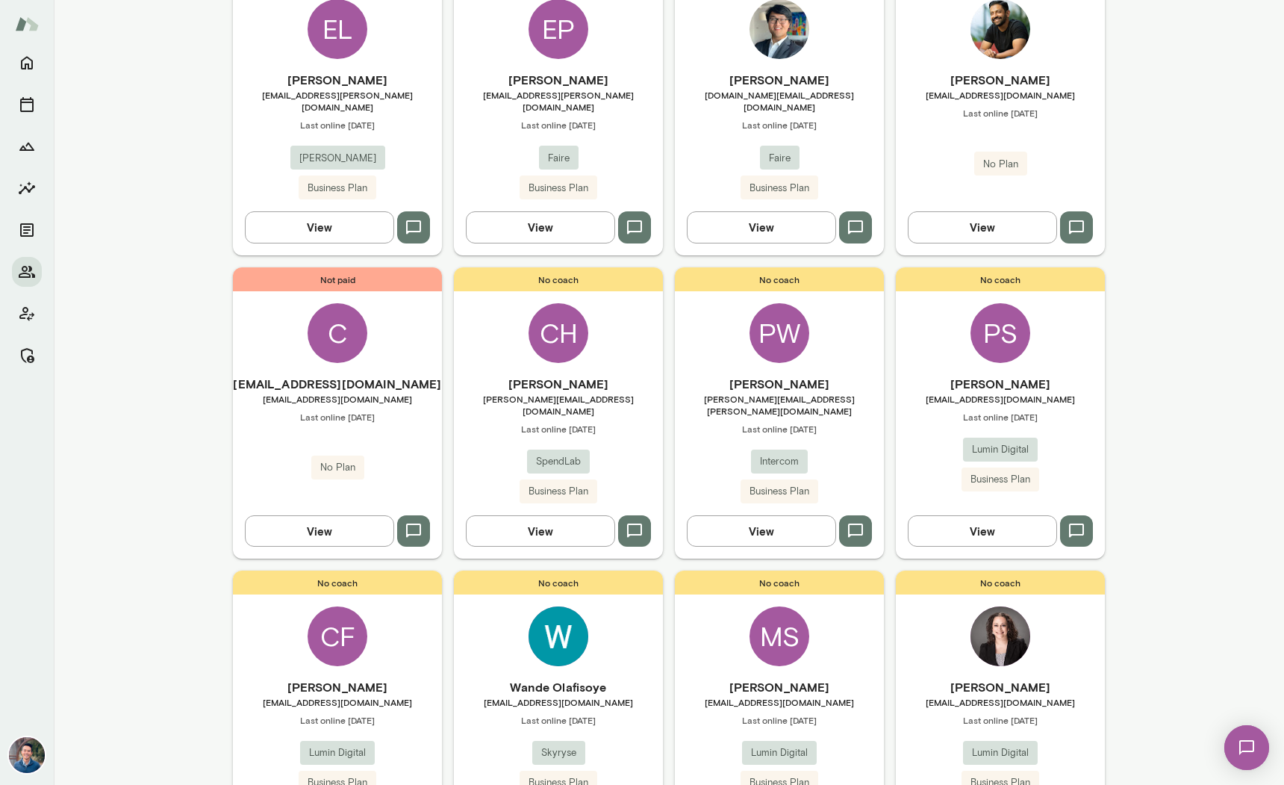
scroll to position [124, 0]
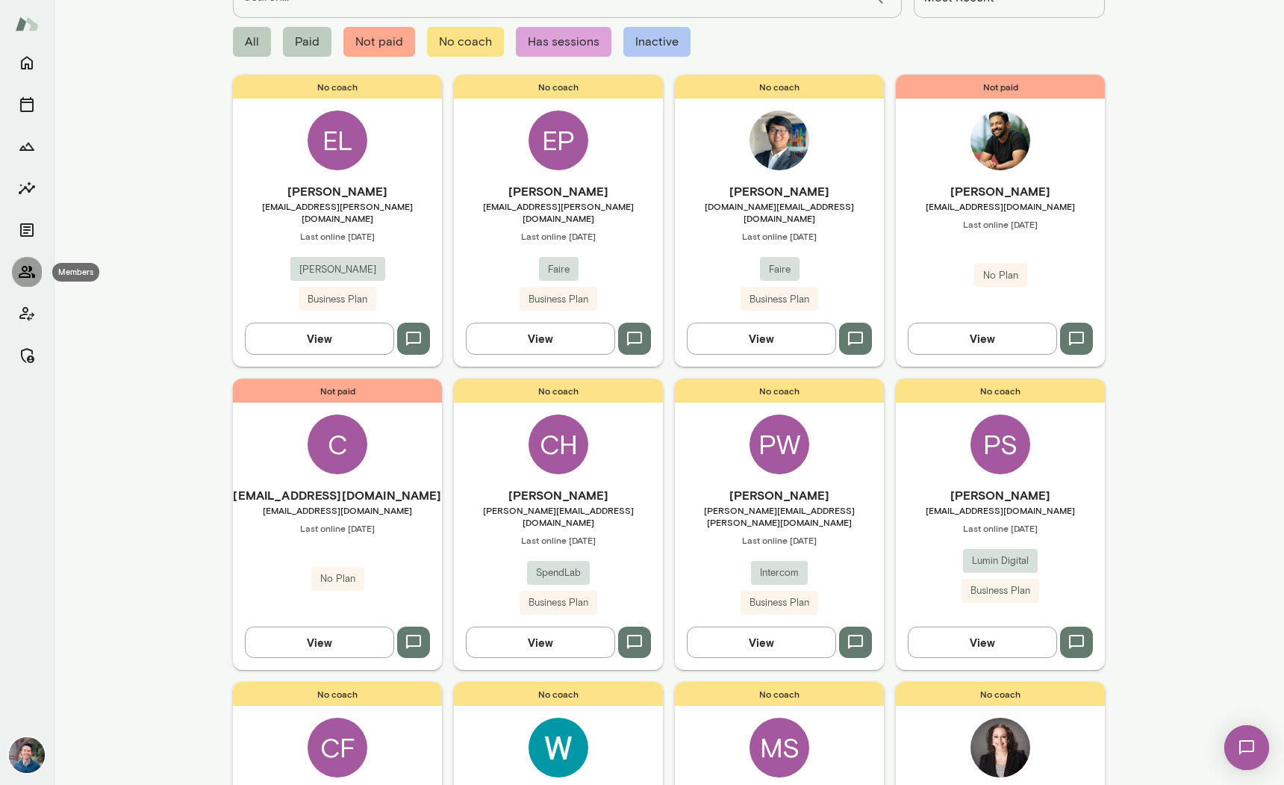
click at [30, 263] on icon "Members" at bounding box center [27, 272] width 18 height 18
click at [27, 361] on icon "Manage" at bounding box center [27, 355] width 18 height 18
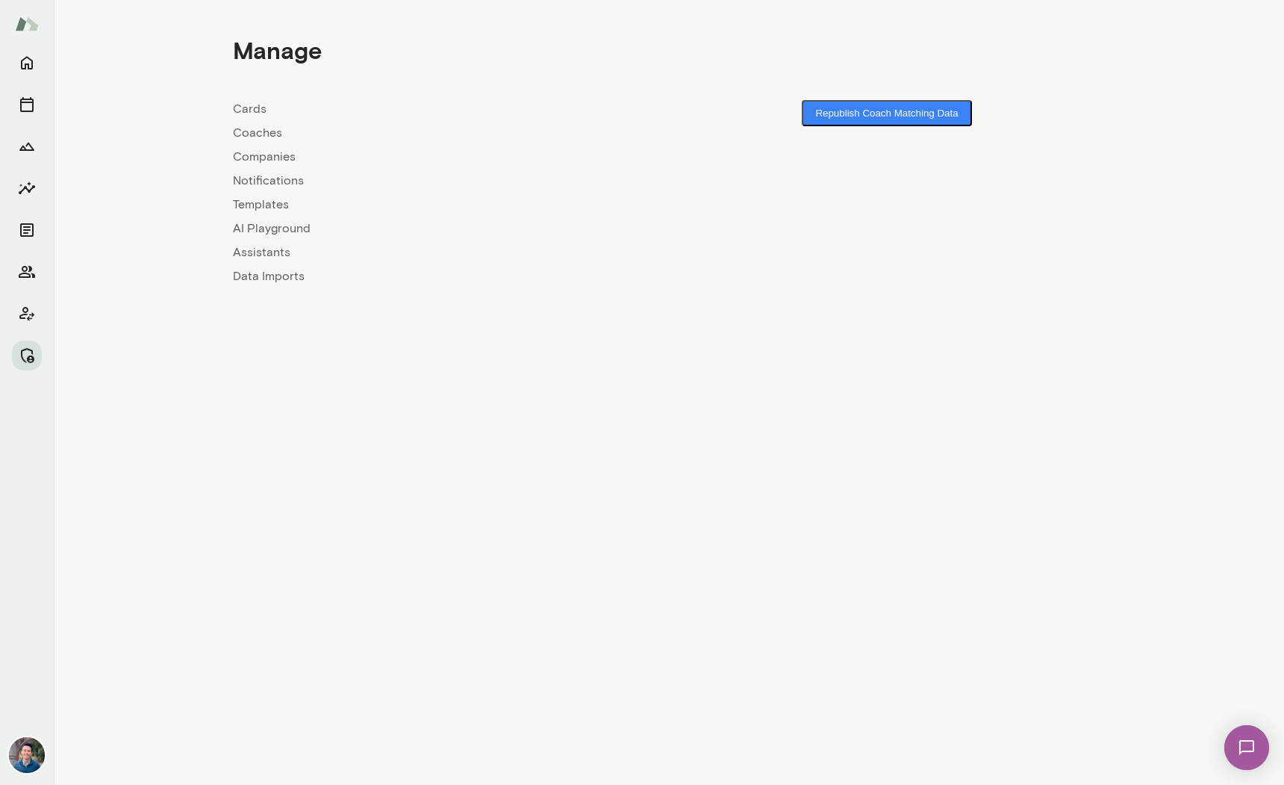
click at [266, 153] on link "Companies" at bounding box center [451, 157] width 436 height 18
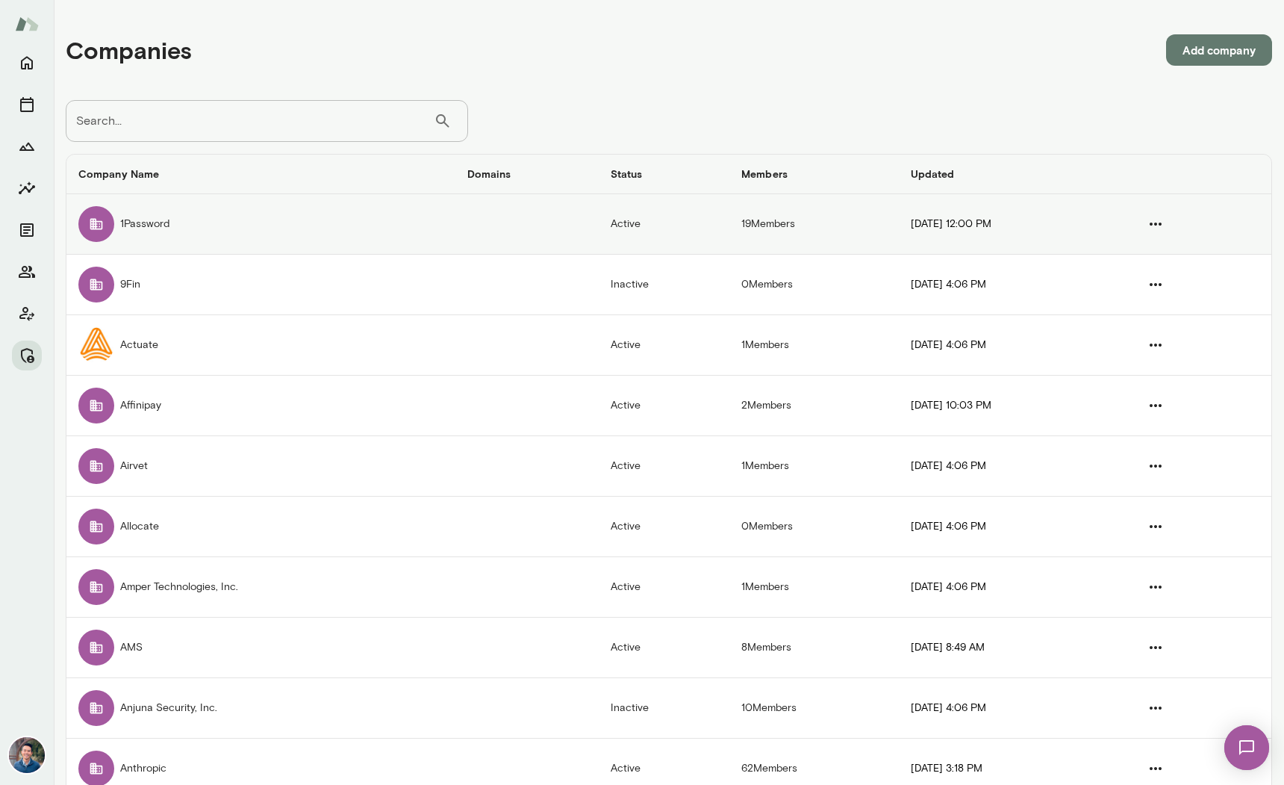
click at [165, 228] on td "1Password" at bounding box center [260, 224] width 389 height 60
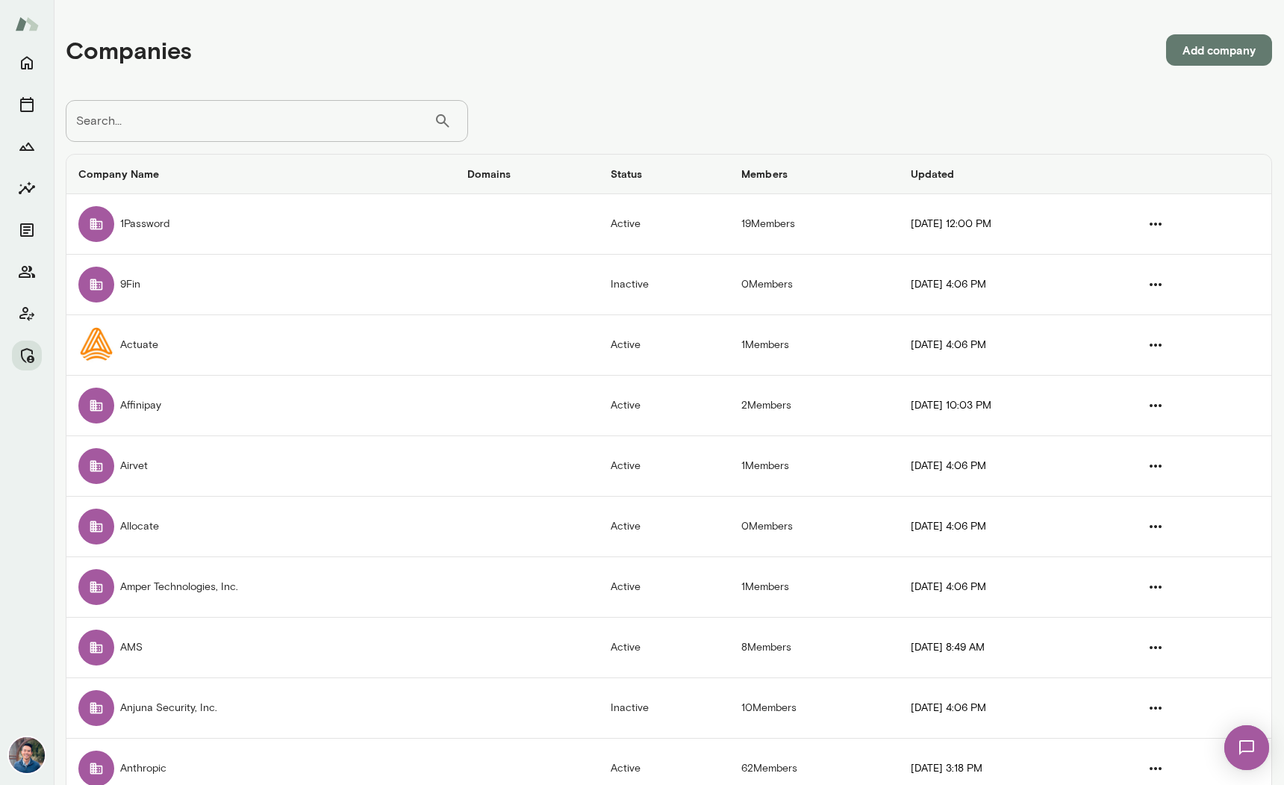
click at [239, 119] on input "Search..." at bounding box center [250, 121] width 368 height 42
type input "*******"
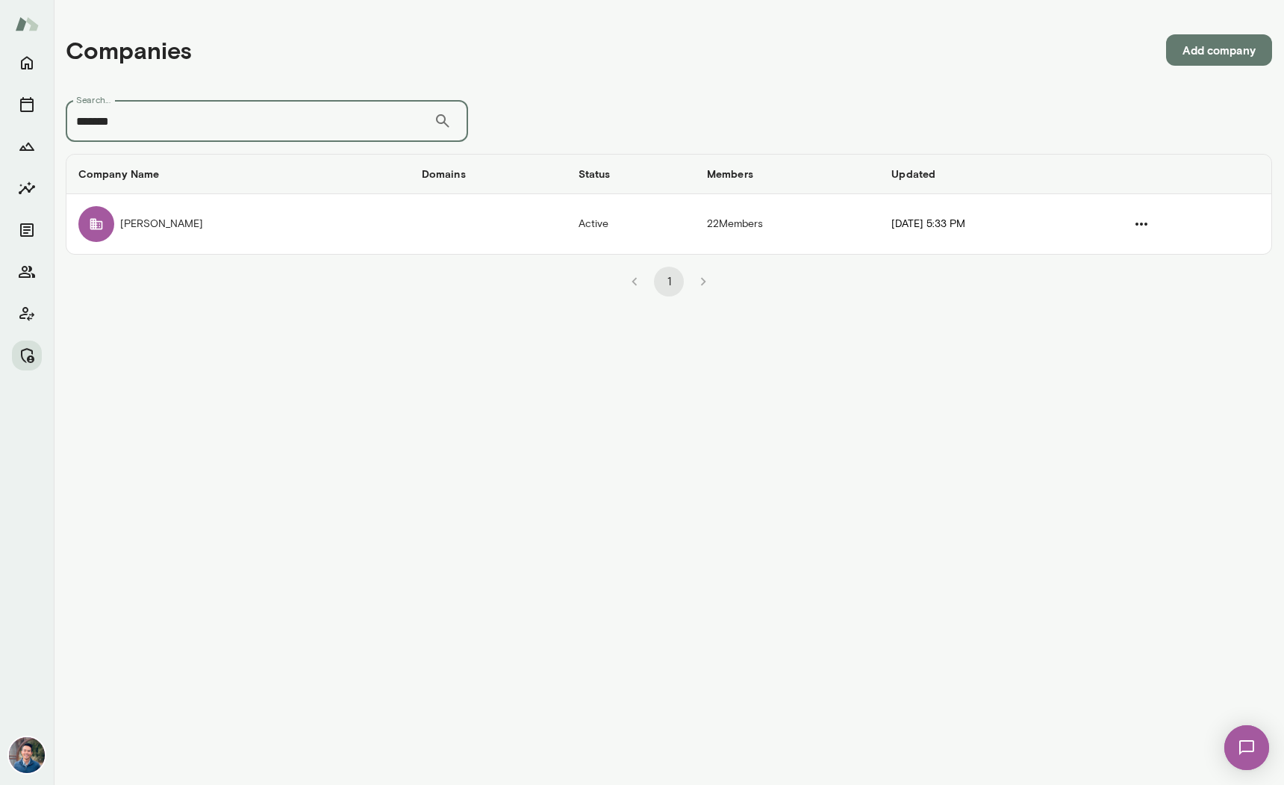
click at [287, 223] on td "KRAFTON" at bounding box center [237, 224] width 343 height 60
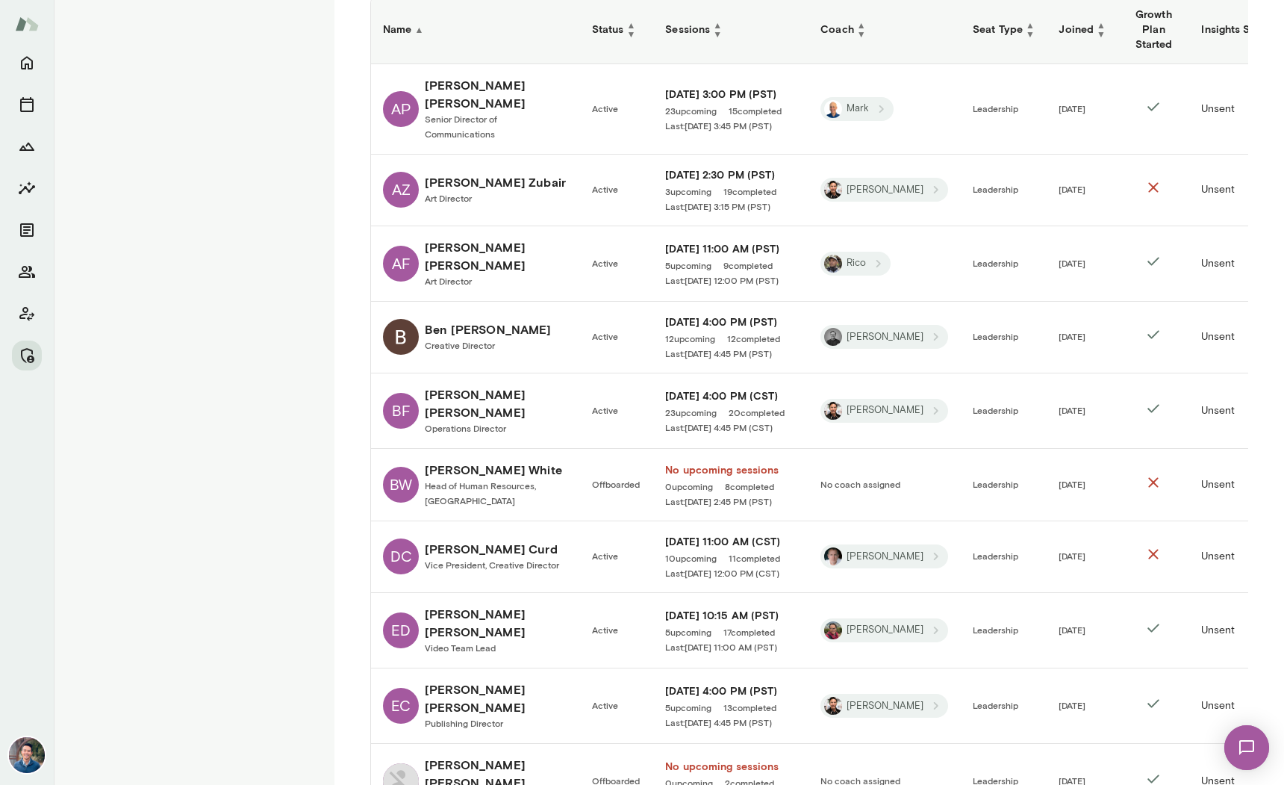
click at [470, 340] on span "Creative Director" at bounding box center [460, 345] width 70 height 10
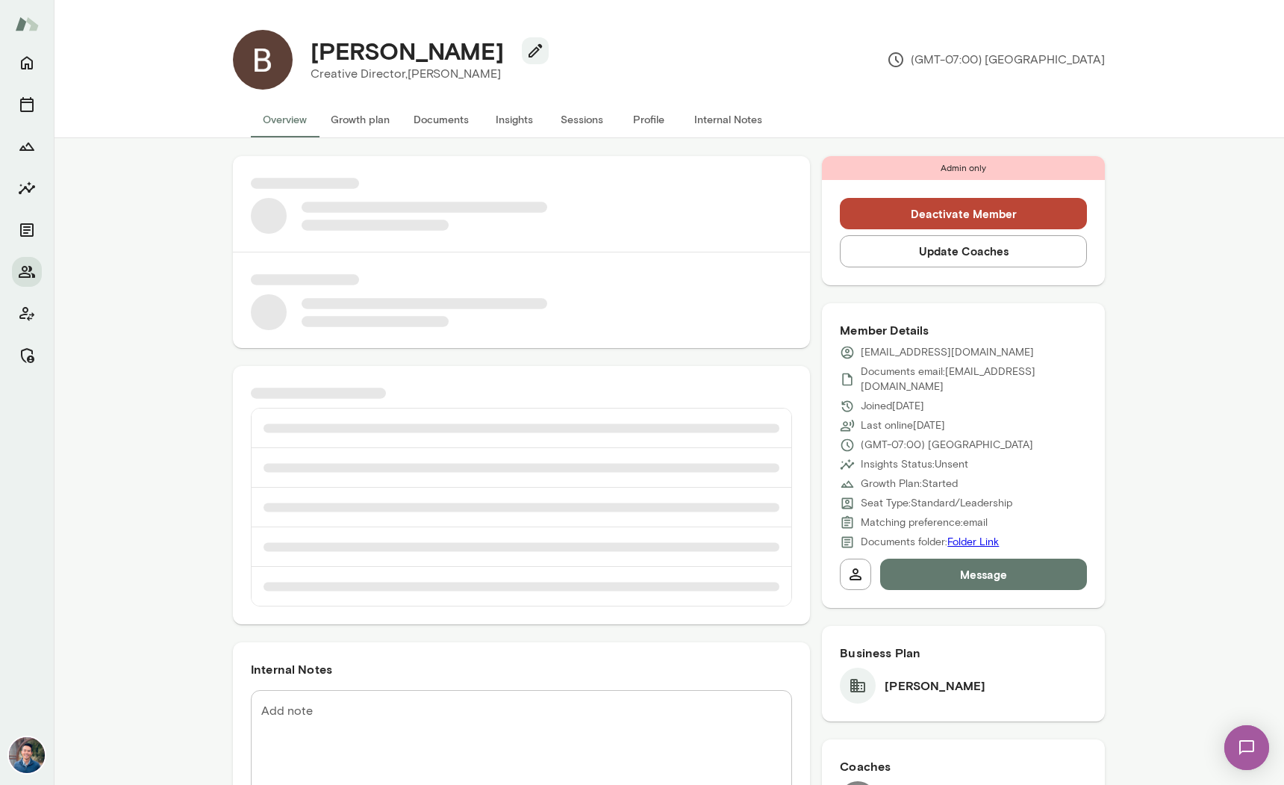
click at [528, 118] on button "Insights" at bounding box center [514, 120] width 67 height 36
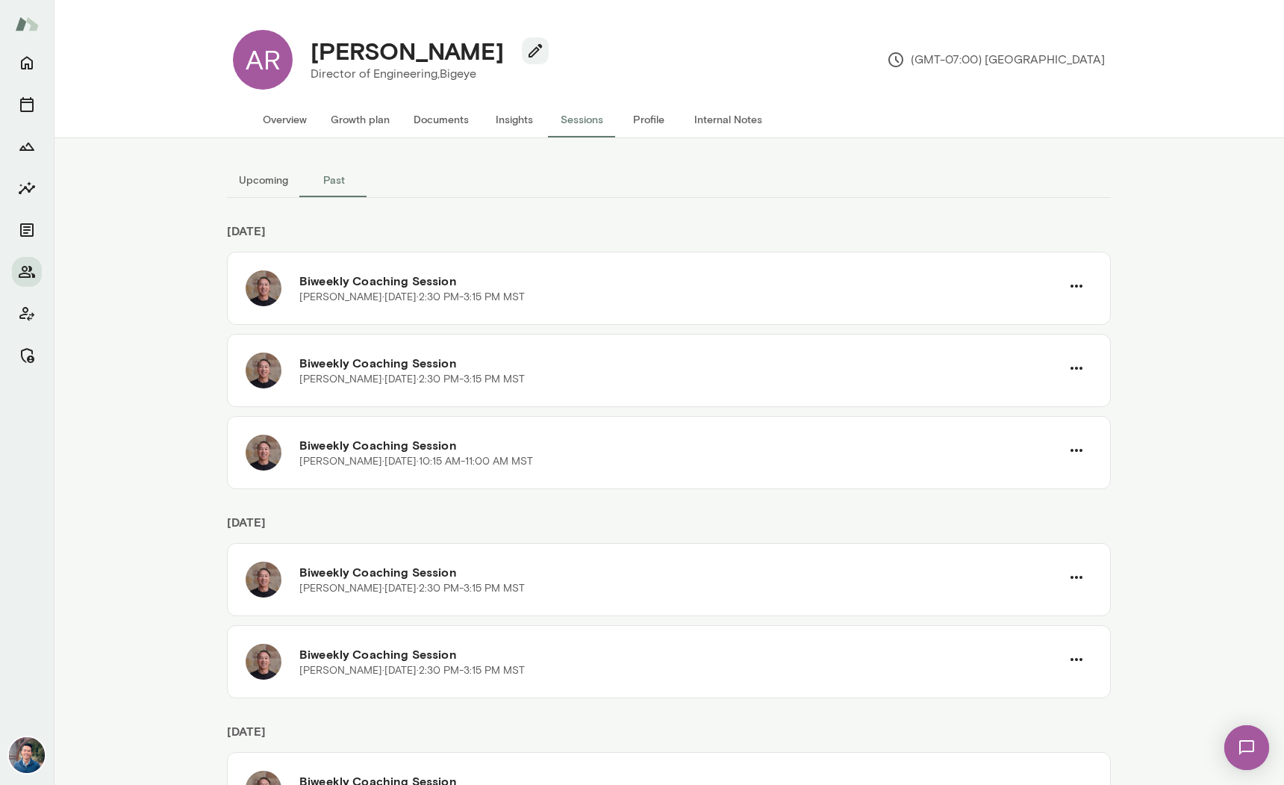
scroll to position [3143, 0]
